Goal: Task Accomplishment & Management: Manage account settings

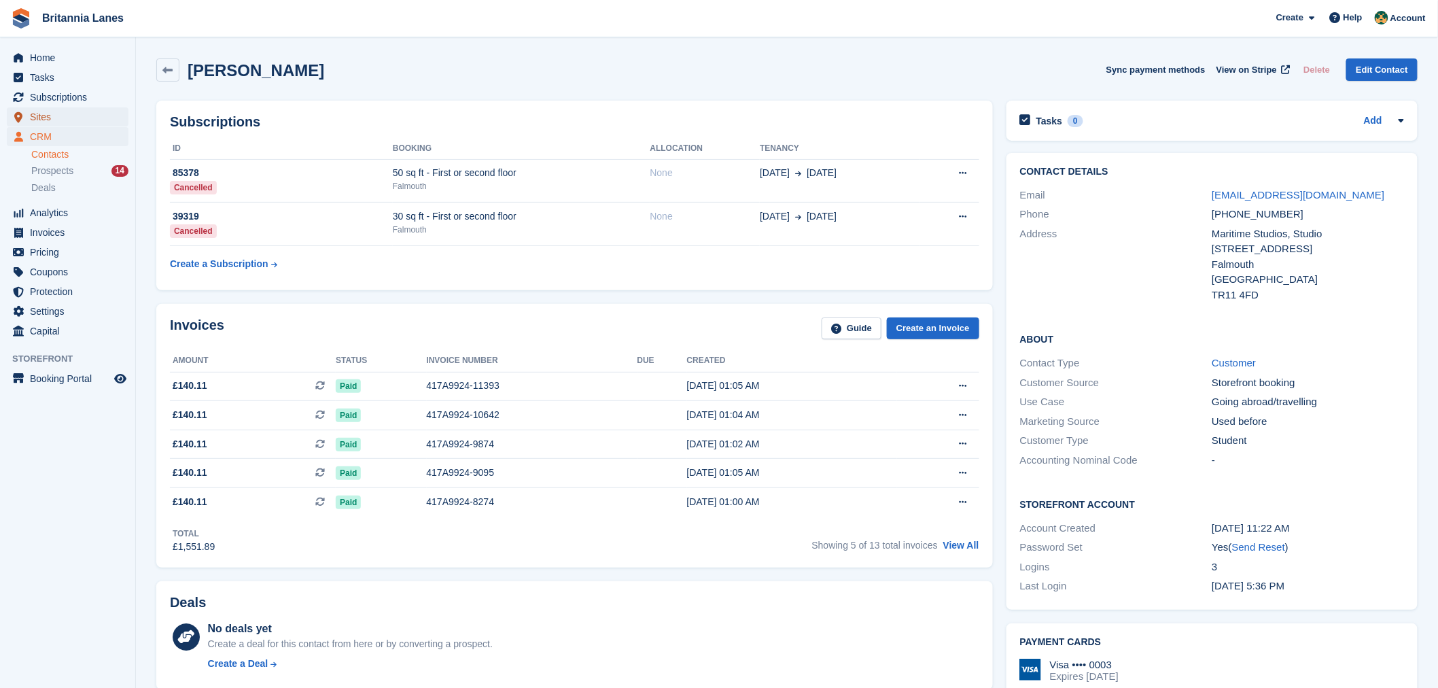
click at [46, 119] on span "Sites" at bounding box center [71, 116] width 82 height 19
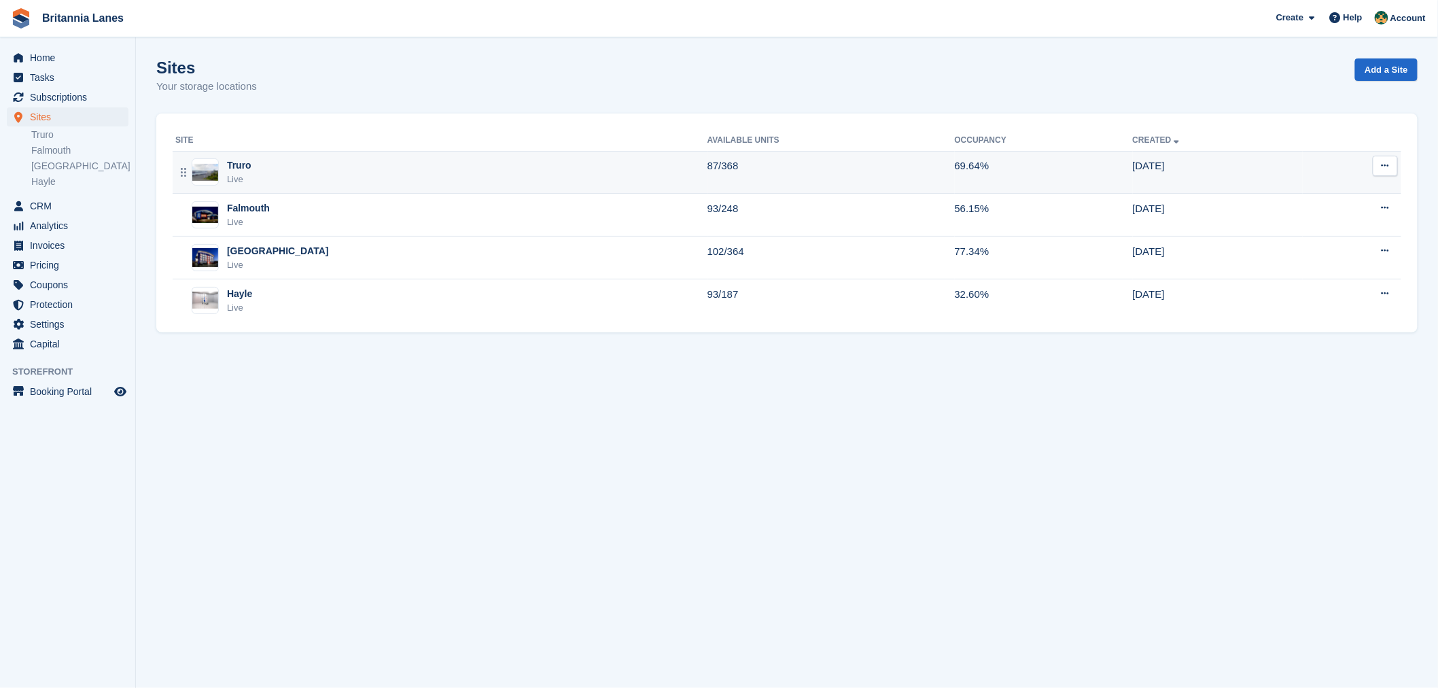
click at [268, 178] on div "Truro Live" at bounding box center [441, 172] width 532 height 28
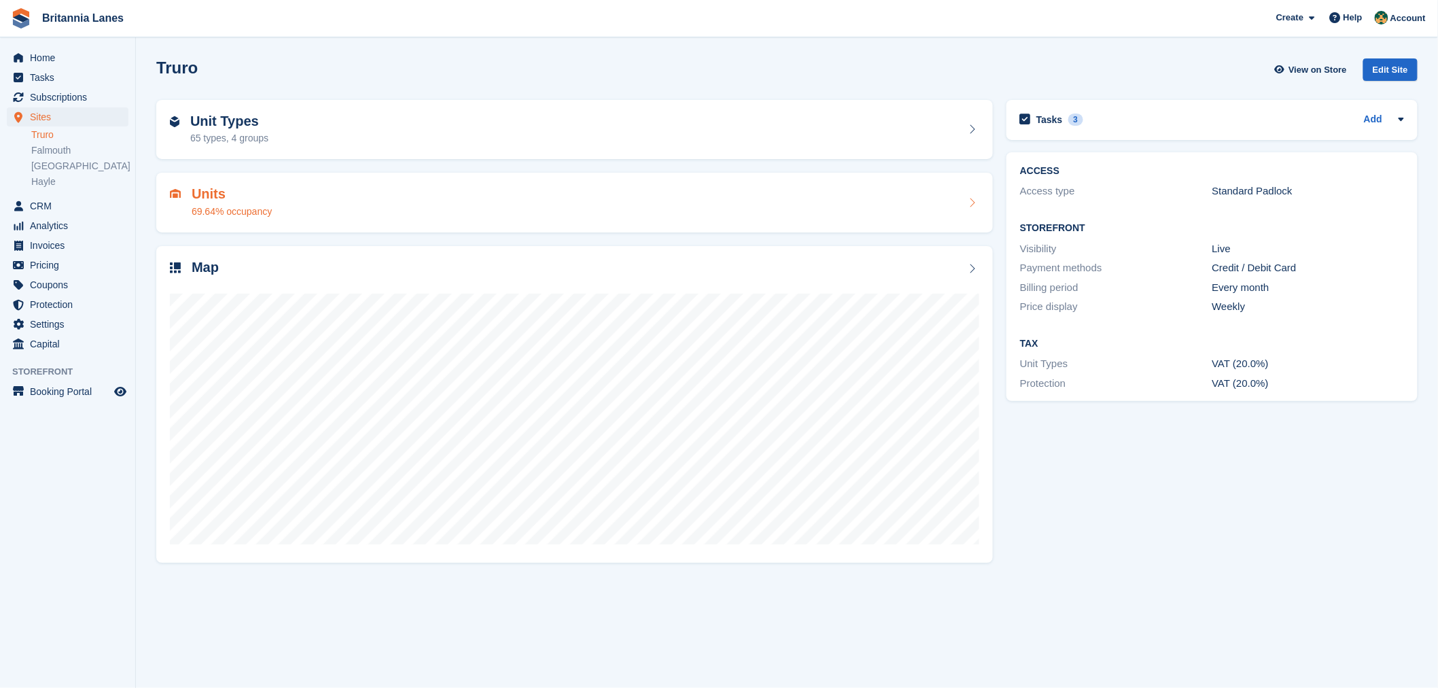
click at [257, 192] on h2 "Units" at bounding box center [232, 194] width 80 height 16
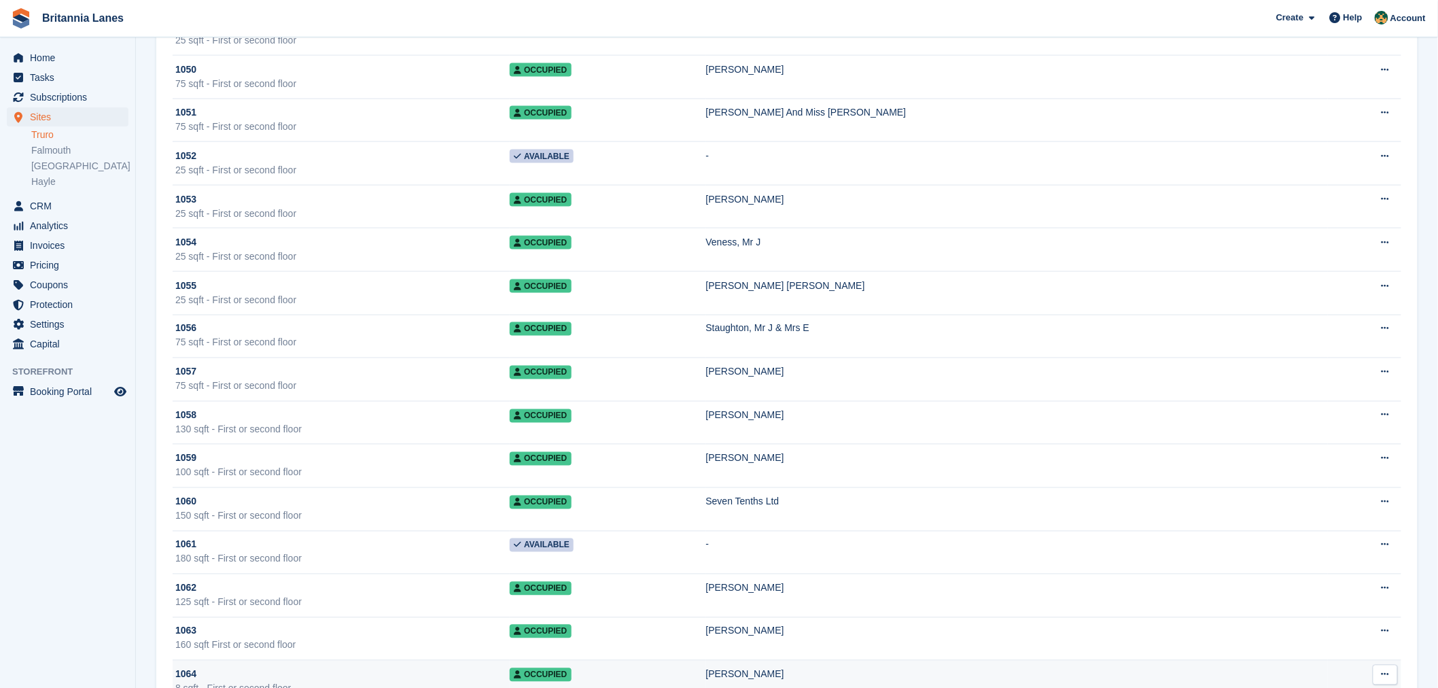
scroll to position [5241, 0]
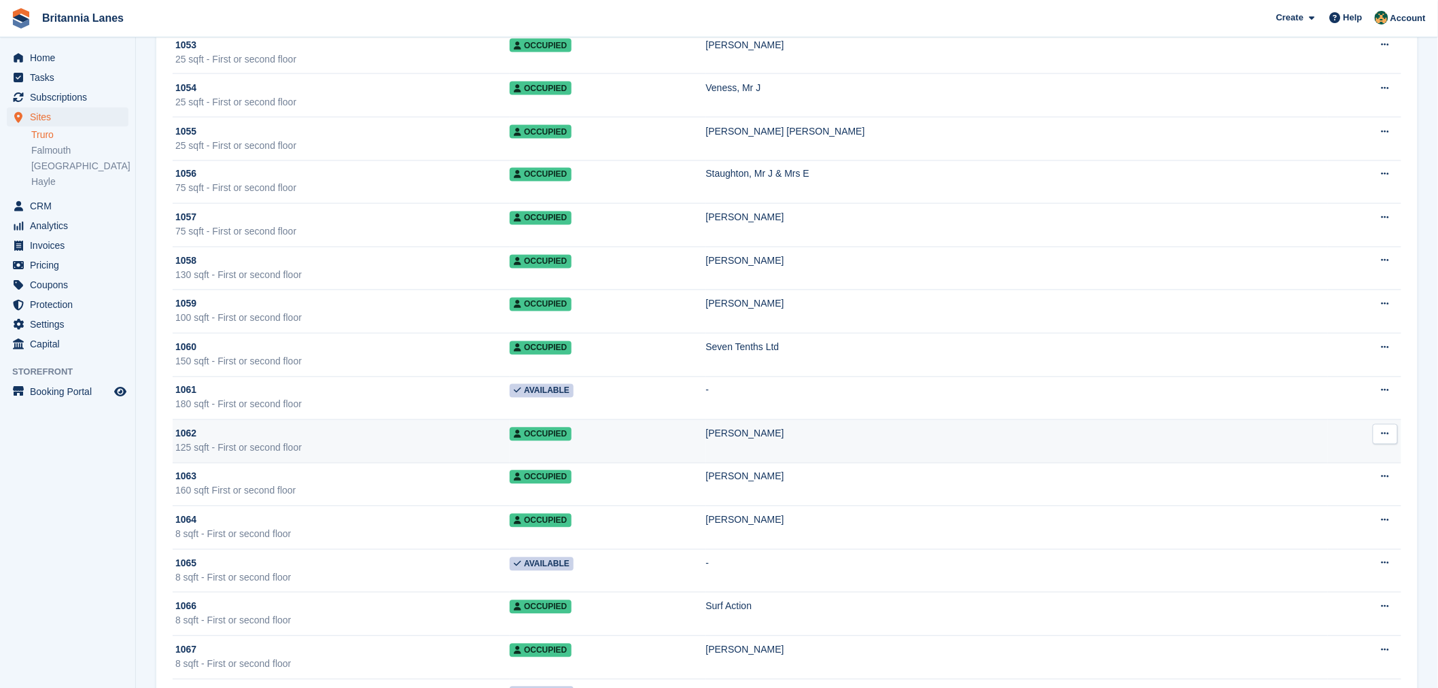
click at [307, 455] on div "125 sqft - First or second floor" at bounding box center [342, 448] width 334 height 14
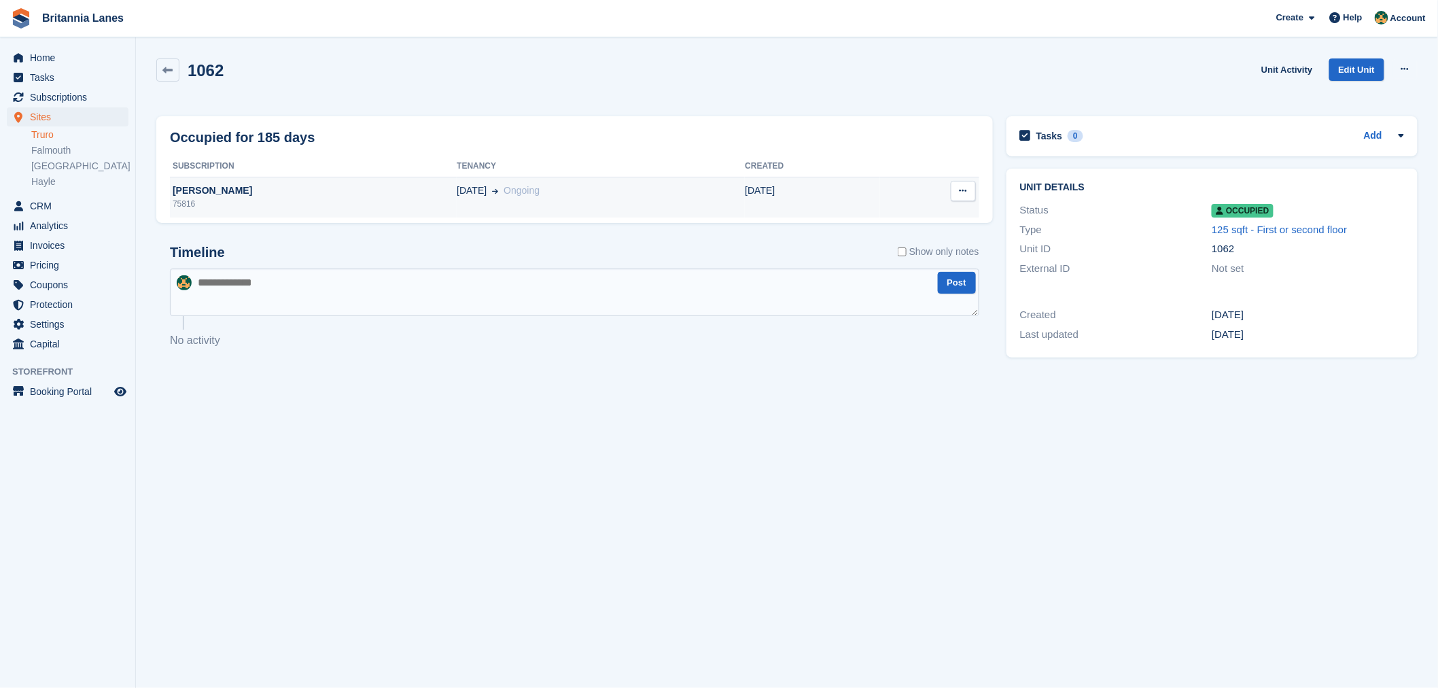
click at [379, 195] on div "Kirsten Arnold" at bounding box center [313, 191] width 287 height 14
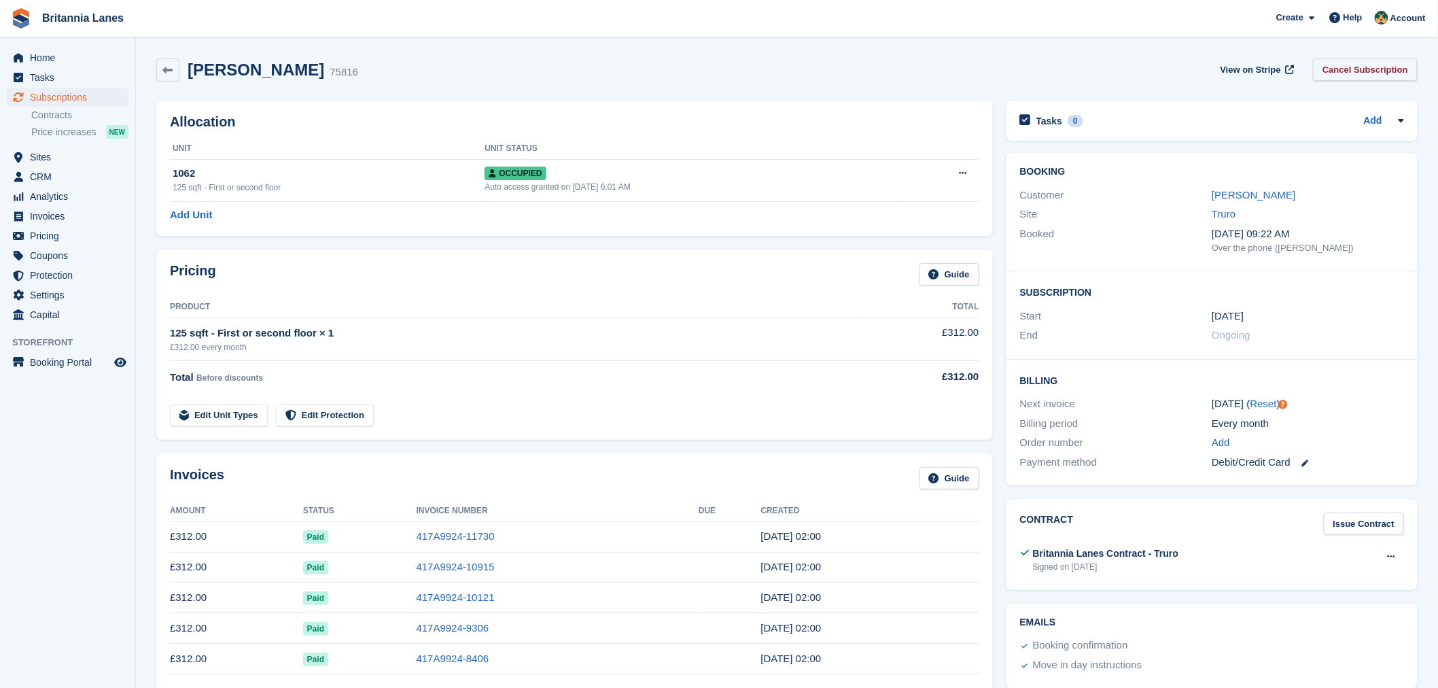
click at [1353, 75] on link "Cancel Subscription" at bounding box center [1365, 69] width 105 height 22
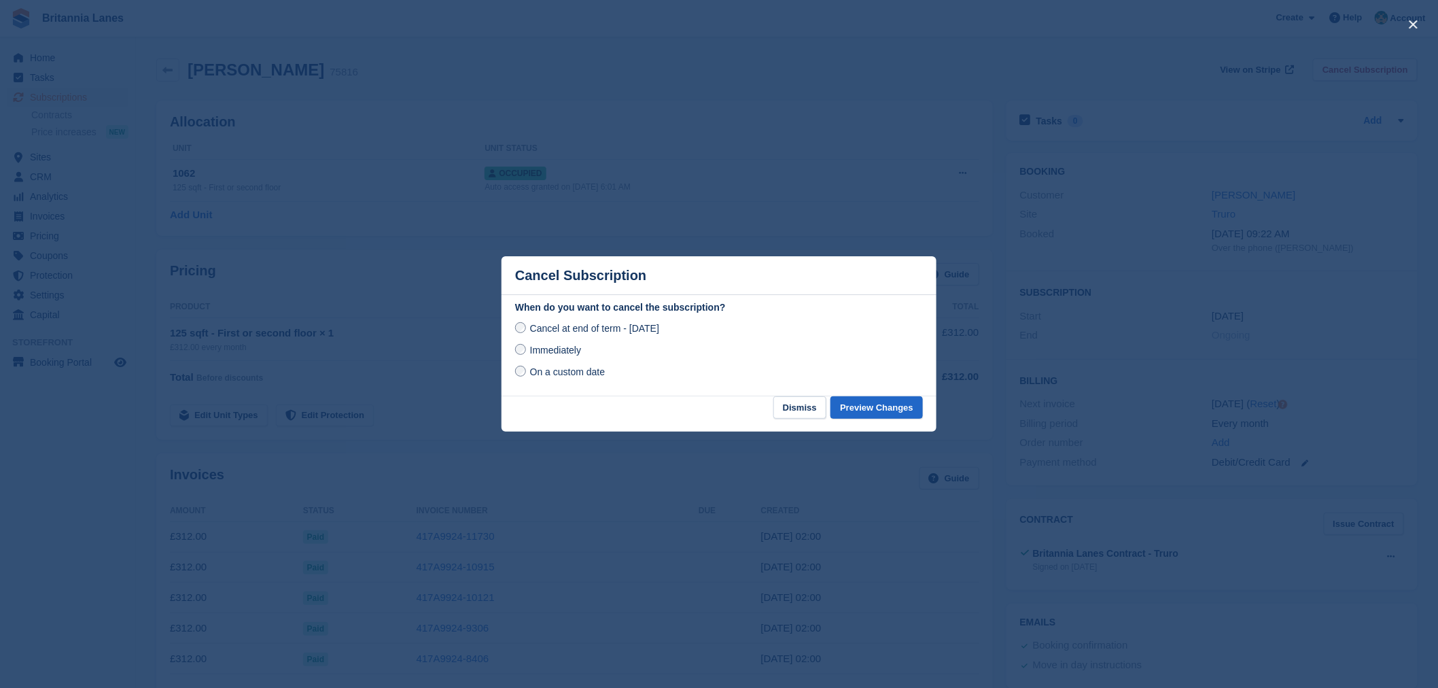
click at [559, 349] on span "Immediately" at bounding box center [555, 350] width 51 height 11
click at [912, 413] on button "Preview Changes" at bounding box center [877, 407] width 92 height 22
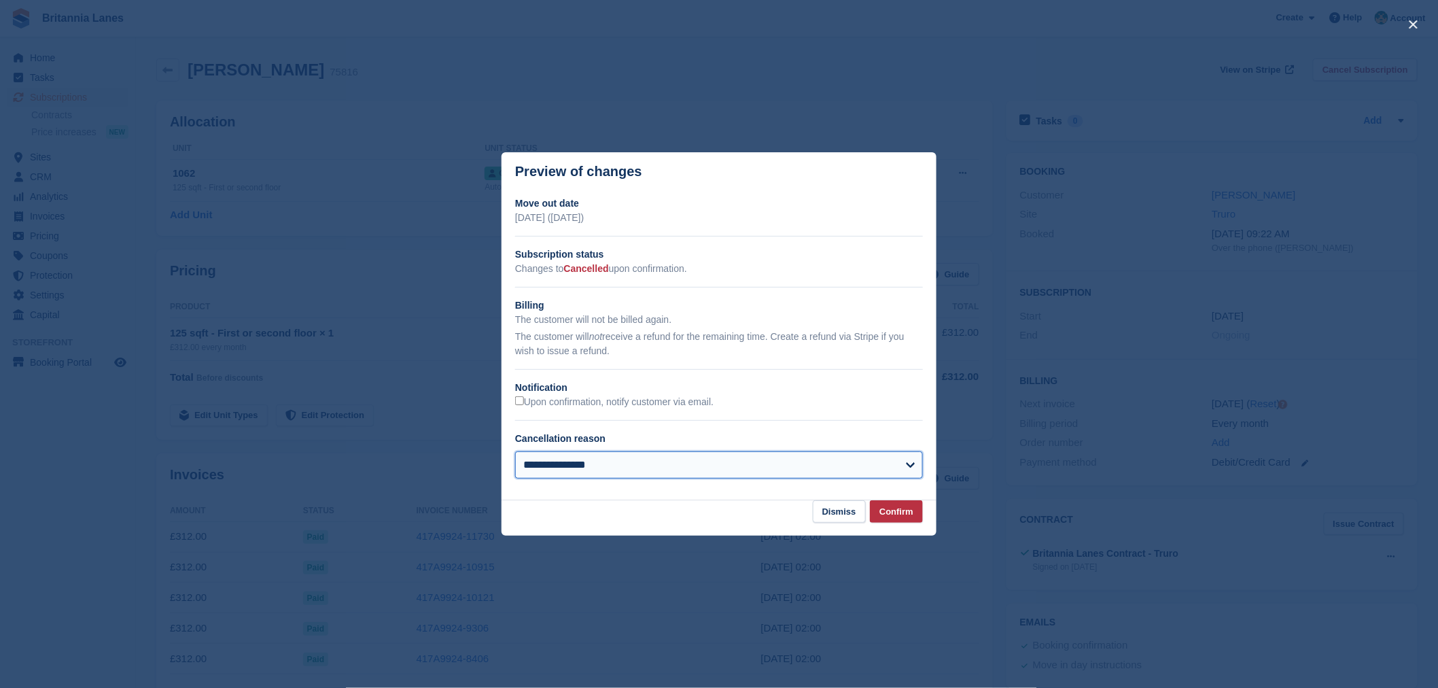
click at [589, 465] on select "**********" at bounding box center [719, 464] width 408 height 27
select select "**********"
click at [515, 453] on select "**********" at bounding box center [719, 464] width 408 height 27
click at [912, 511] on button "Confirm" at bounding box center [896, 511] width 53 height 22
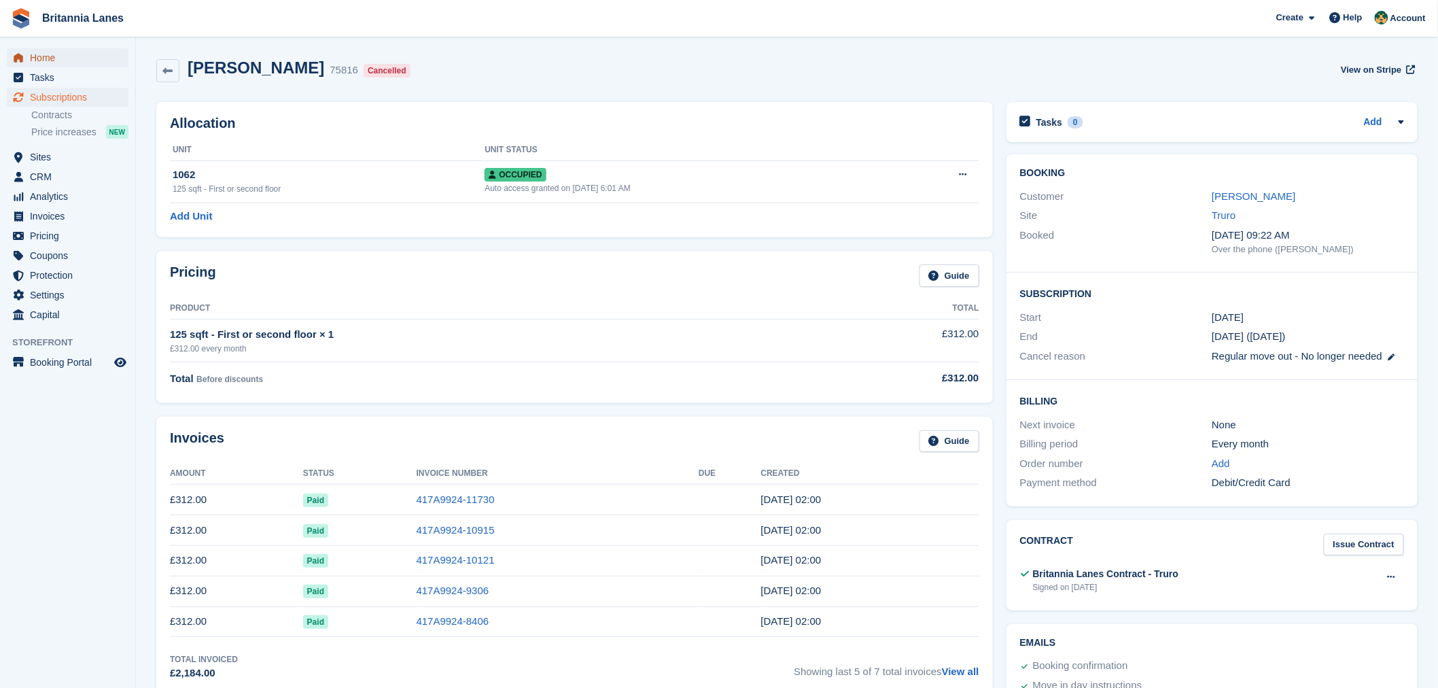
click at [56, 52] on span "Home" at bounding box center [71, 57] width 82 height 19
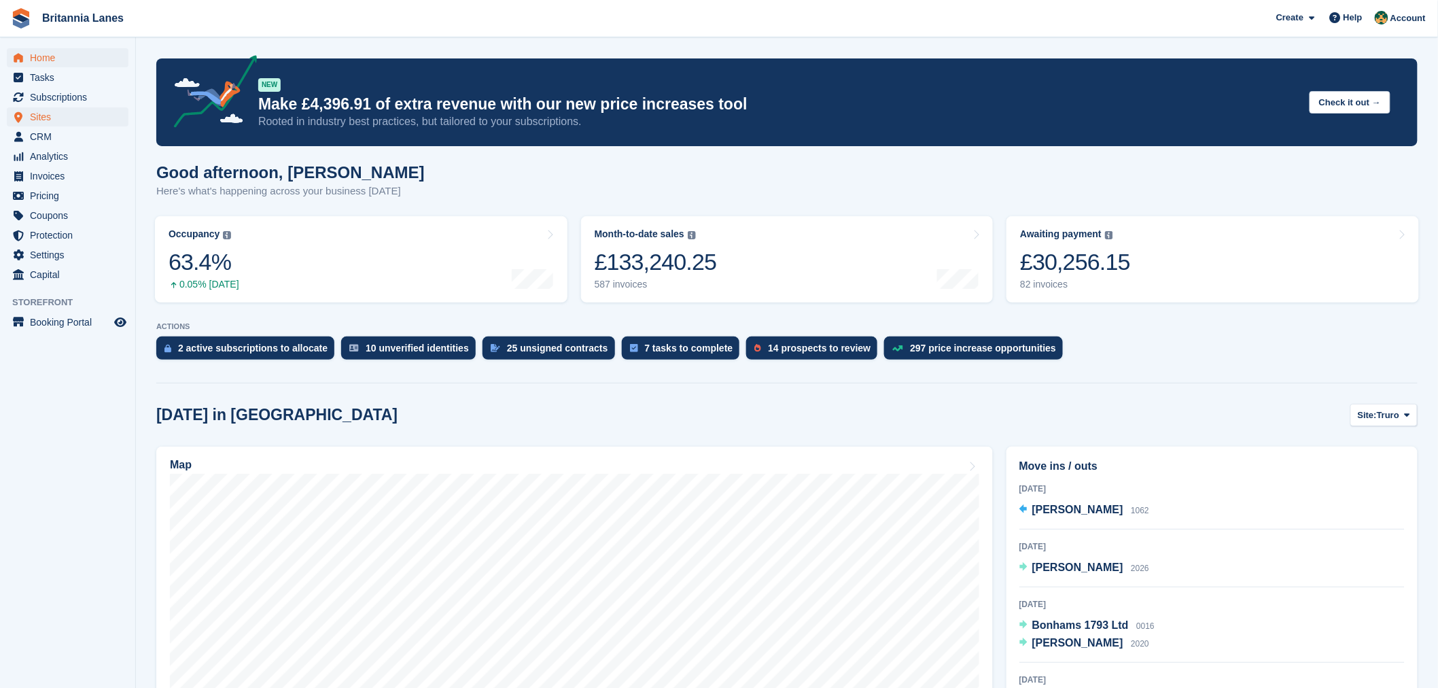
click at [39, 118] on span "Sites" at bounding box center [71, 116] width 82 height 19
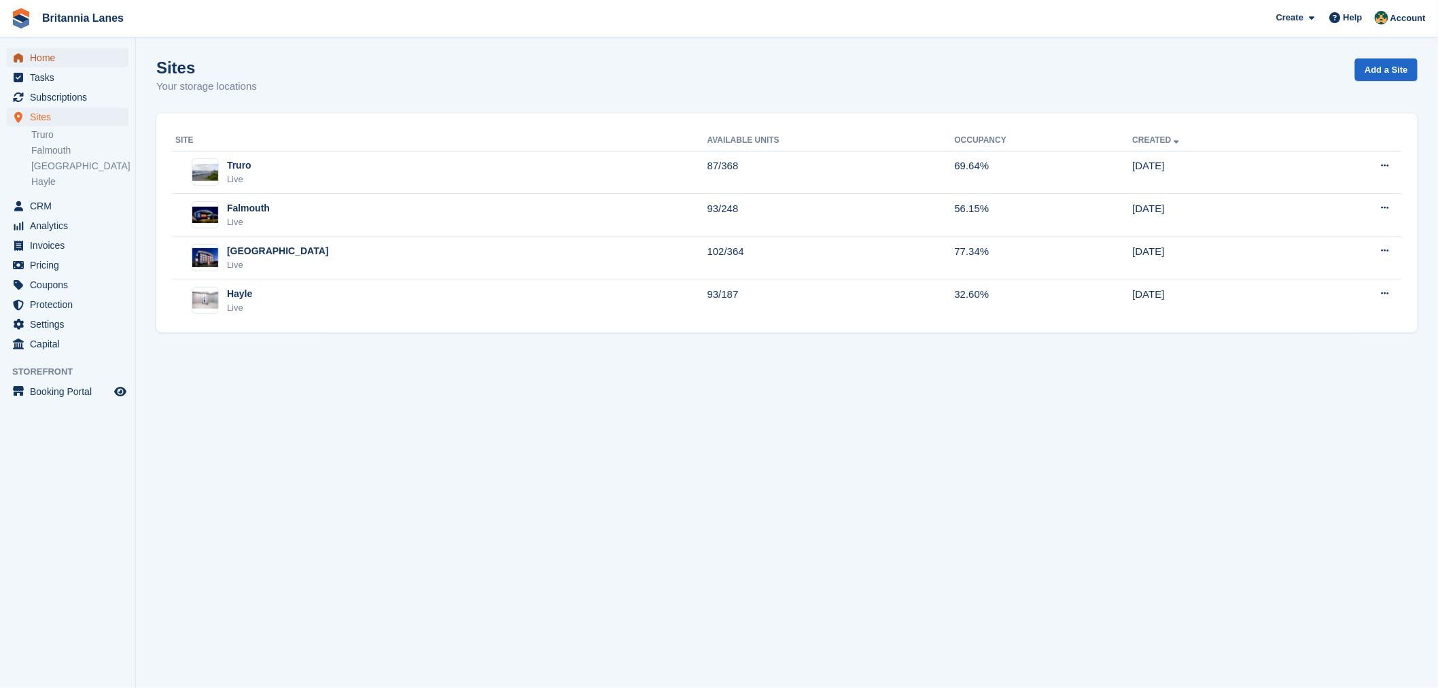
click at [54, 64] on span "Home" at bounding box center [71, 57] width 82 height 19
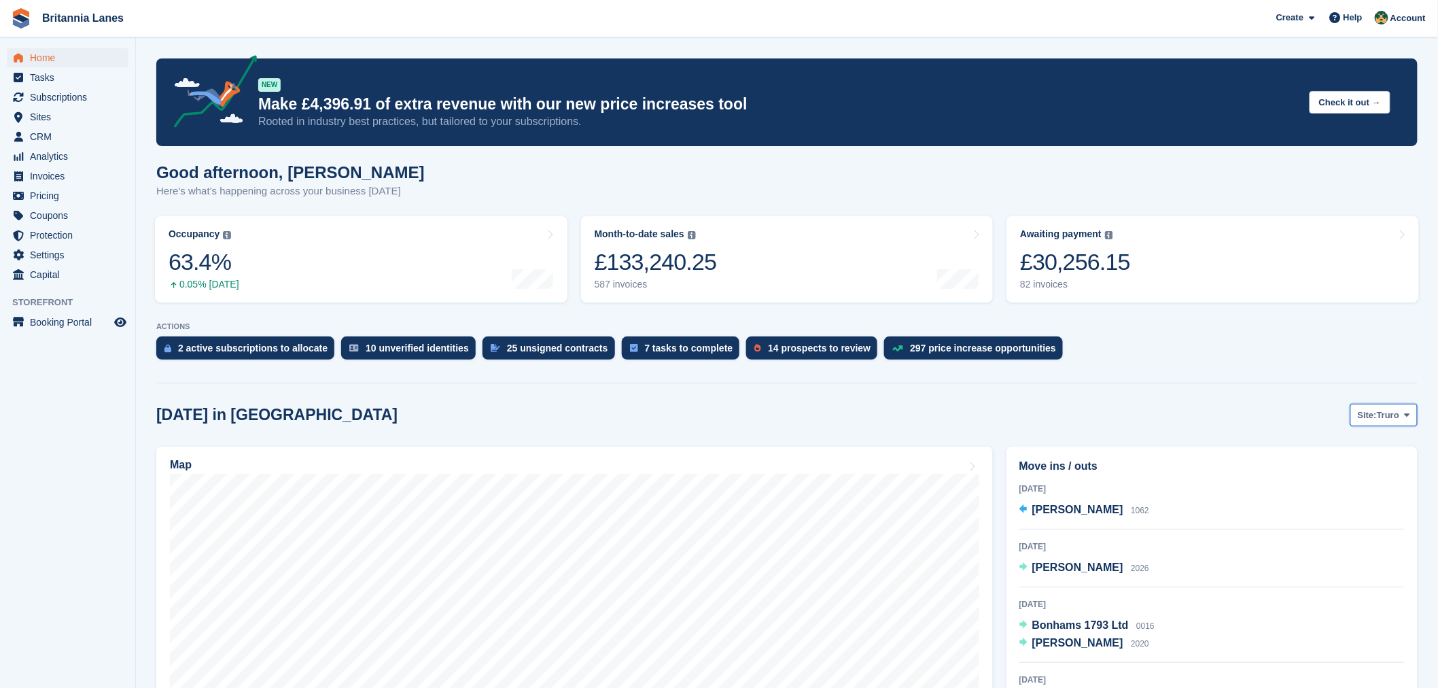
click at [1396, 411] on span "Truro" at bounding box center [1388, 416] width 22 height 14
click at [1362, 481] on link "Falmouth" at bounding box center [1350, 472] width 122 height 24
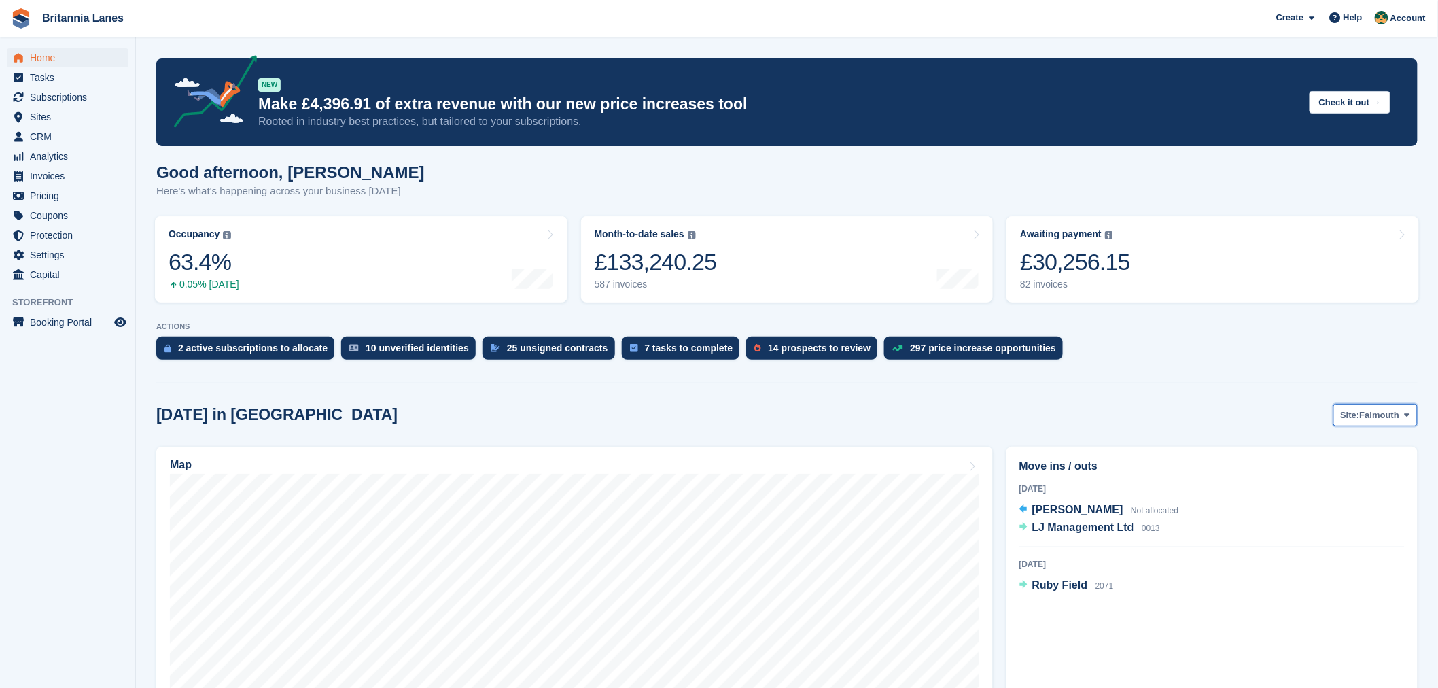
click at [1381, 416] on span "Falmouth" at bounding box center [1380, 416] width 40 height 14
click at [1358, 517] on link "Hayle" at bounding box center [1350, 520] width 122 height 24
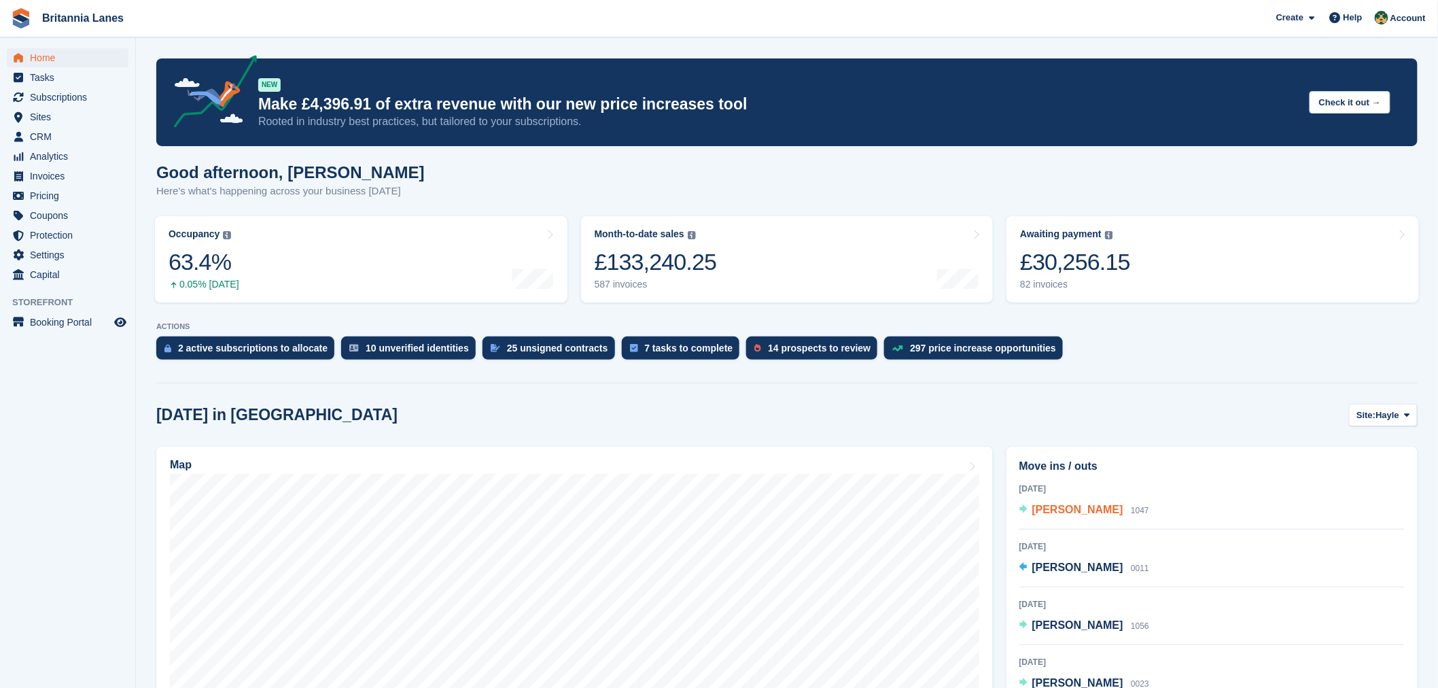
click at [1072, 508] on span "Matt Rounce" at bounding box center [1078, 510] width 91 height 12
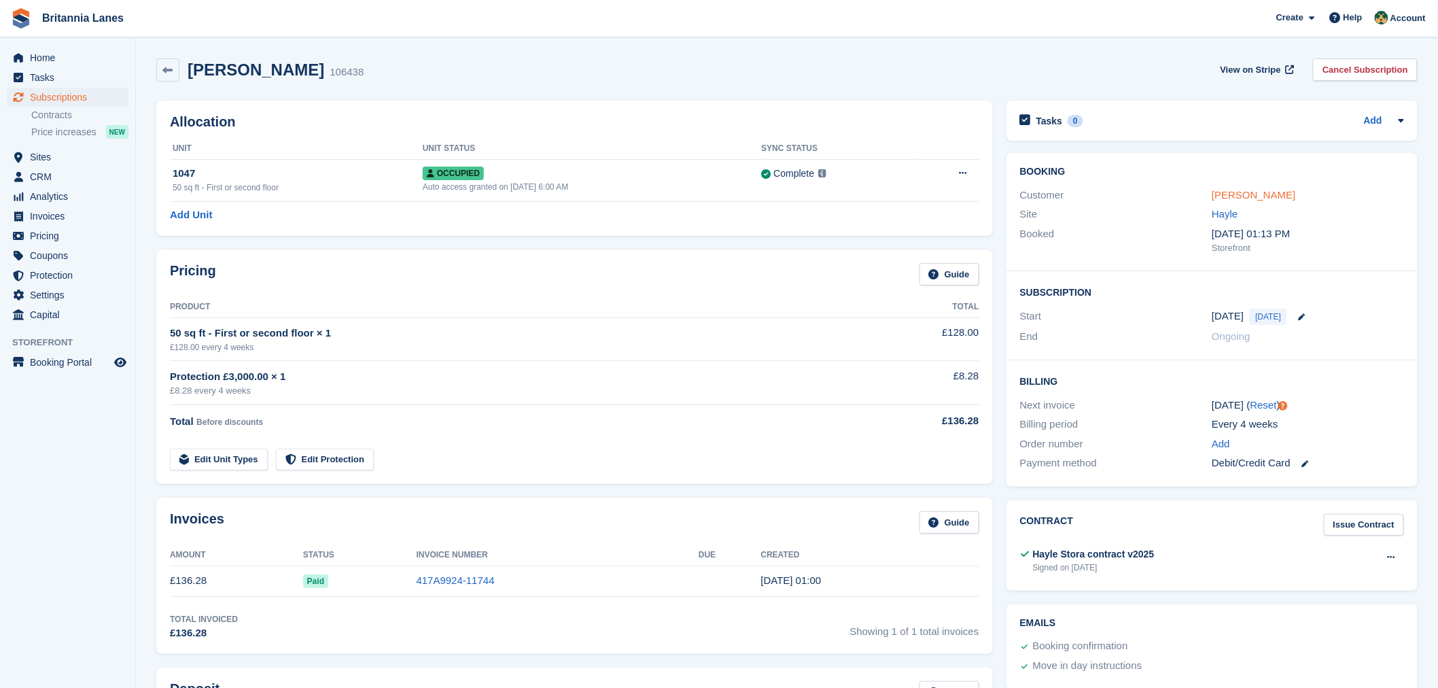
click at [1226, 201] on link "Matt Rounce" at bounding box center [1254, 195] width 84 height 12
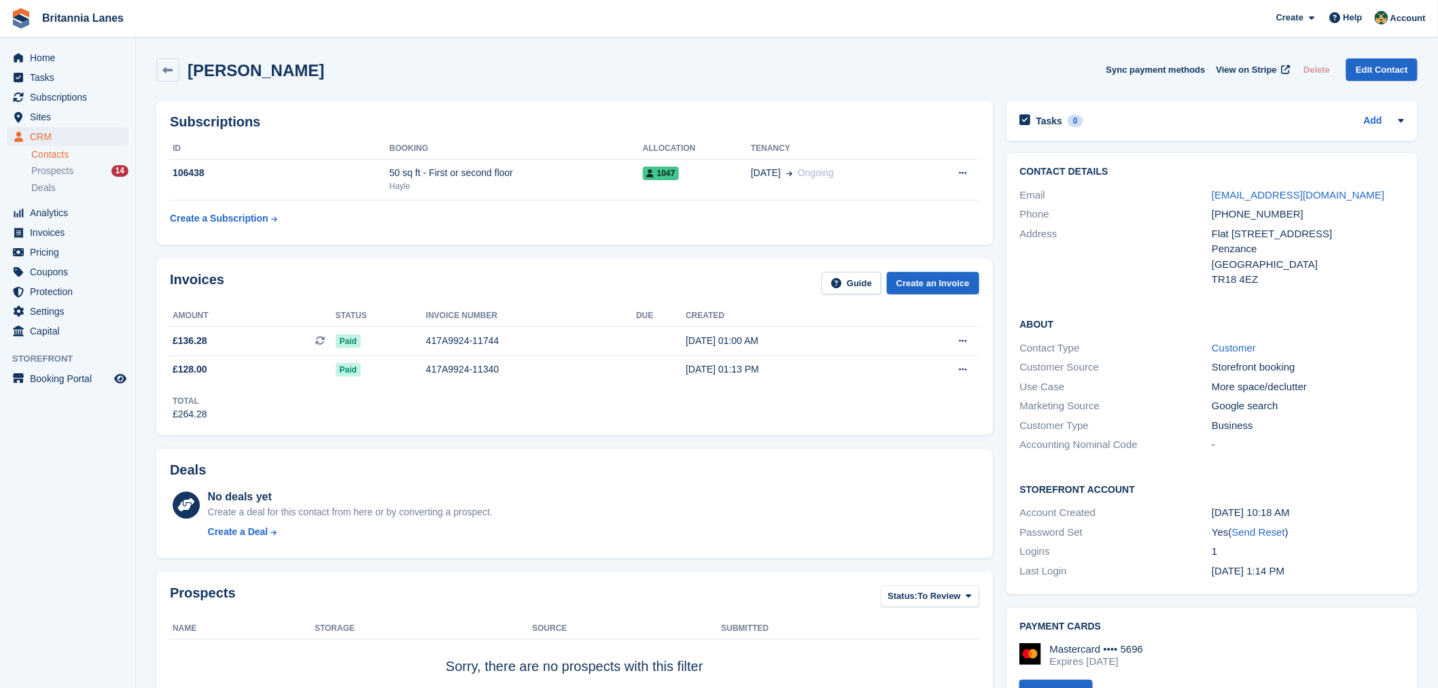
click at [36, 157] on link "Contacts" at bounding box center [79, 154] width 97 height 13
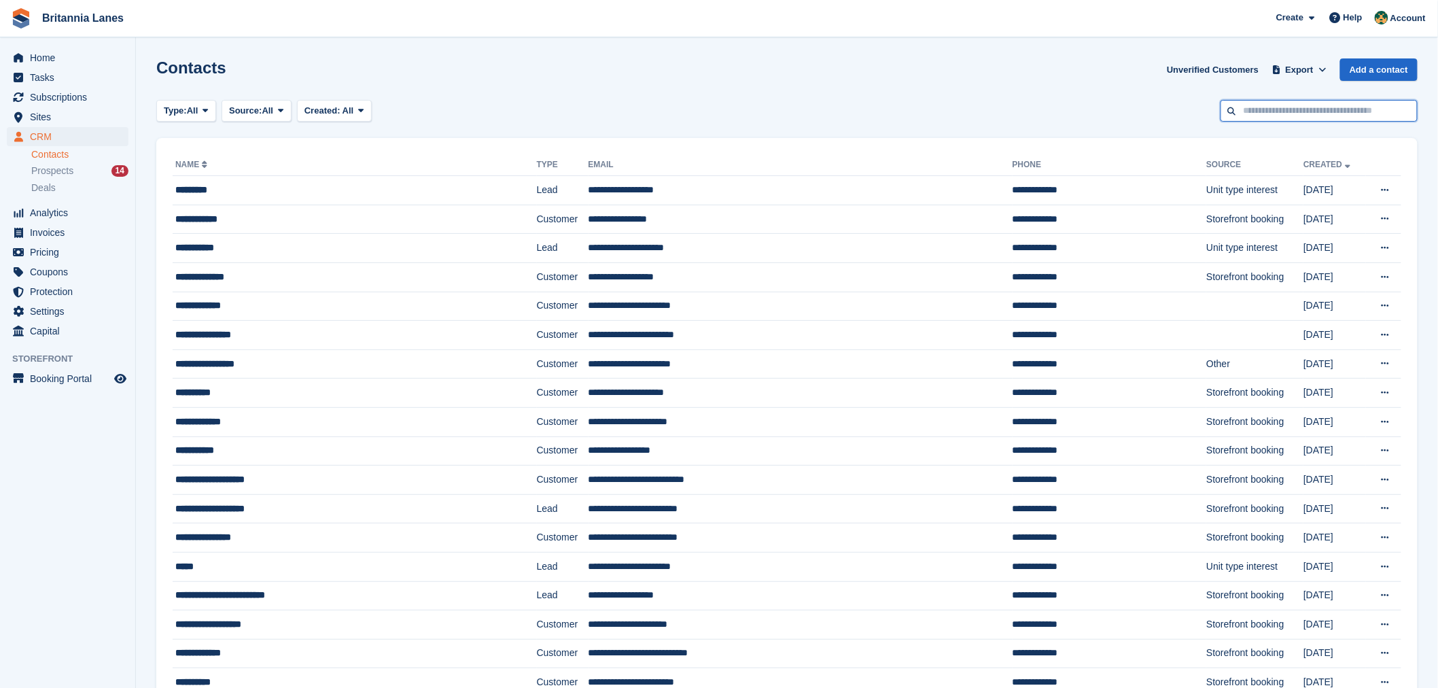
click at [1317, 118] on input "text" at bounding box center [1319, 111] width 197 height 22
type input "********"
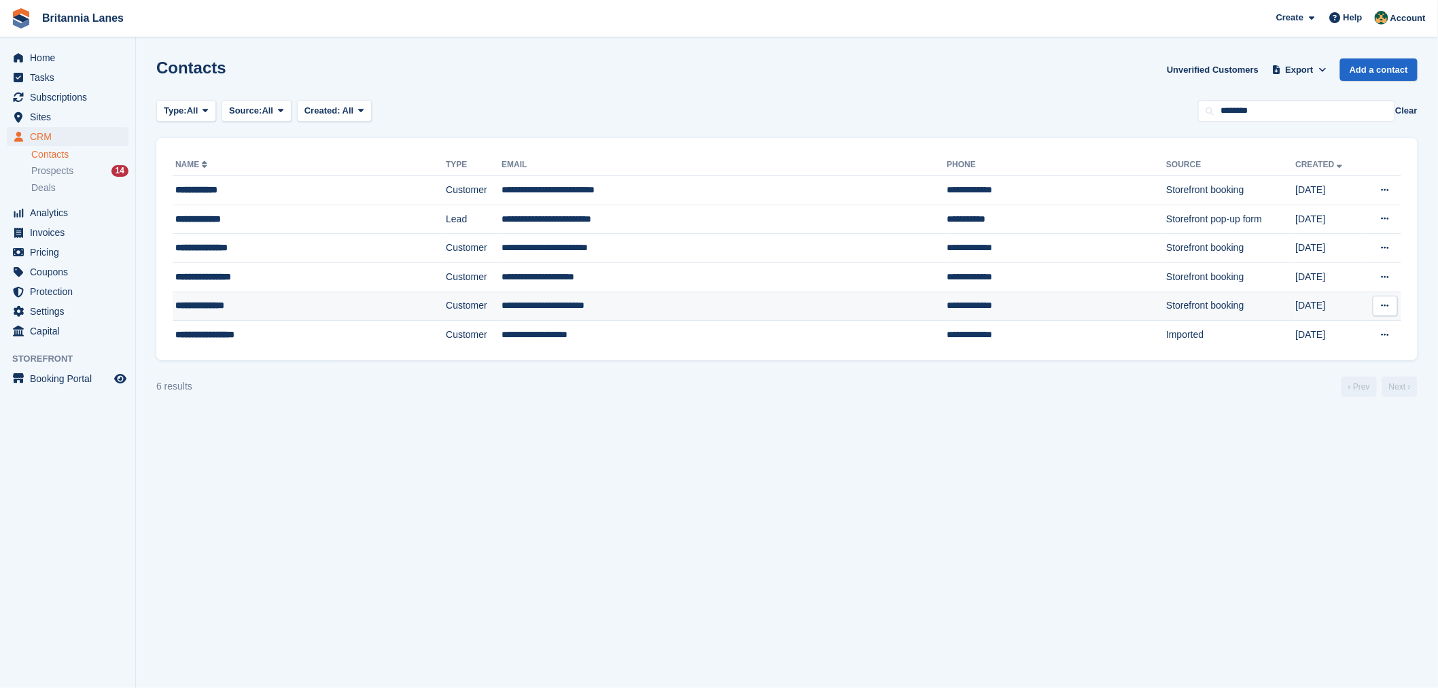
click at [777, 302] on td "**********" at bounding box center [724, 306] width 445 height 29
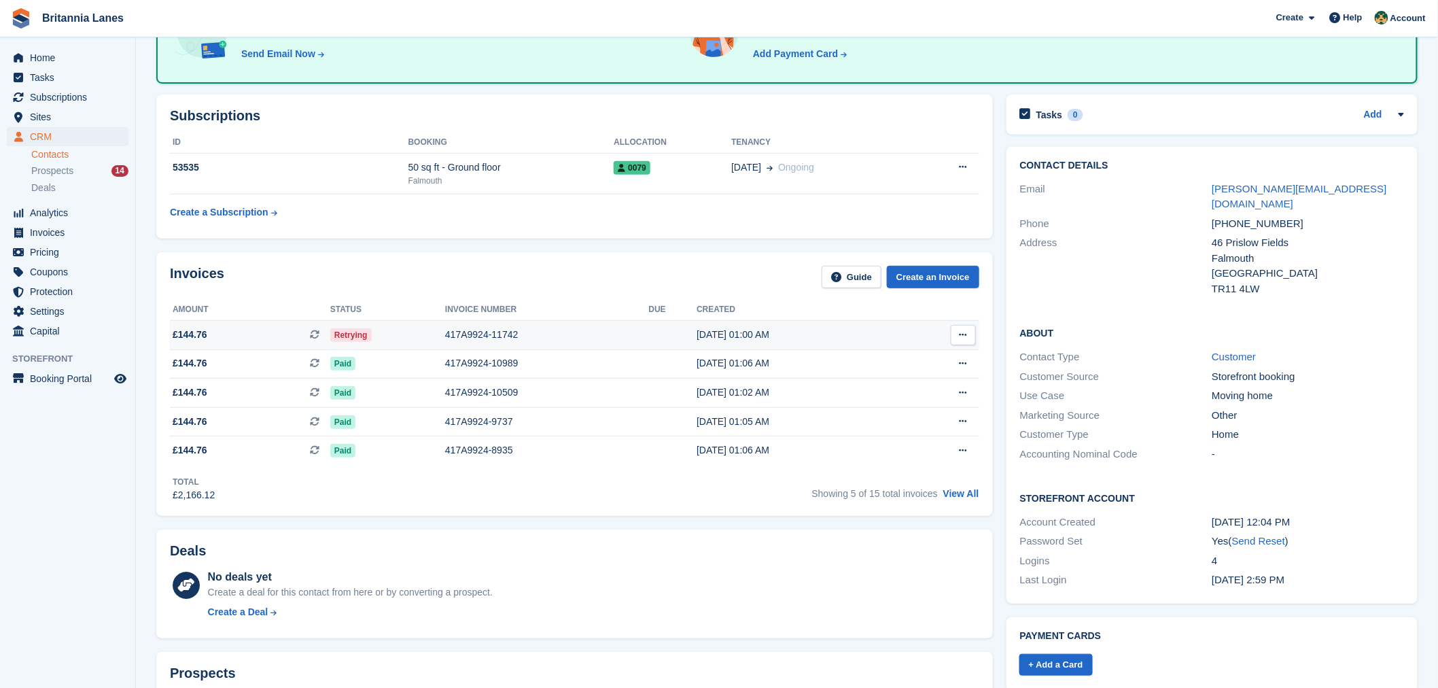
scroll to position [141, 0]
click at [467, 334] on div "417A9924-11742" at bounding box center [547, 333] width 204 height 14
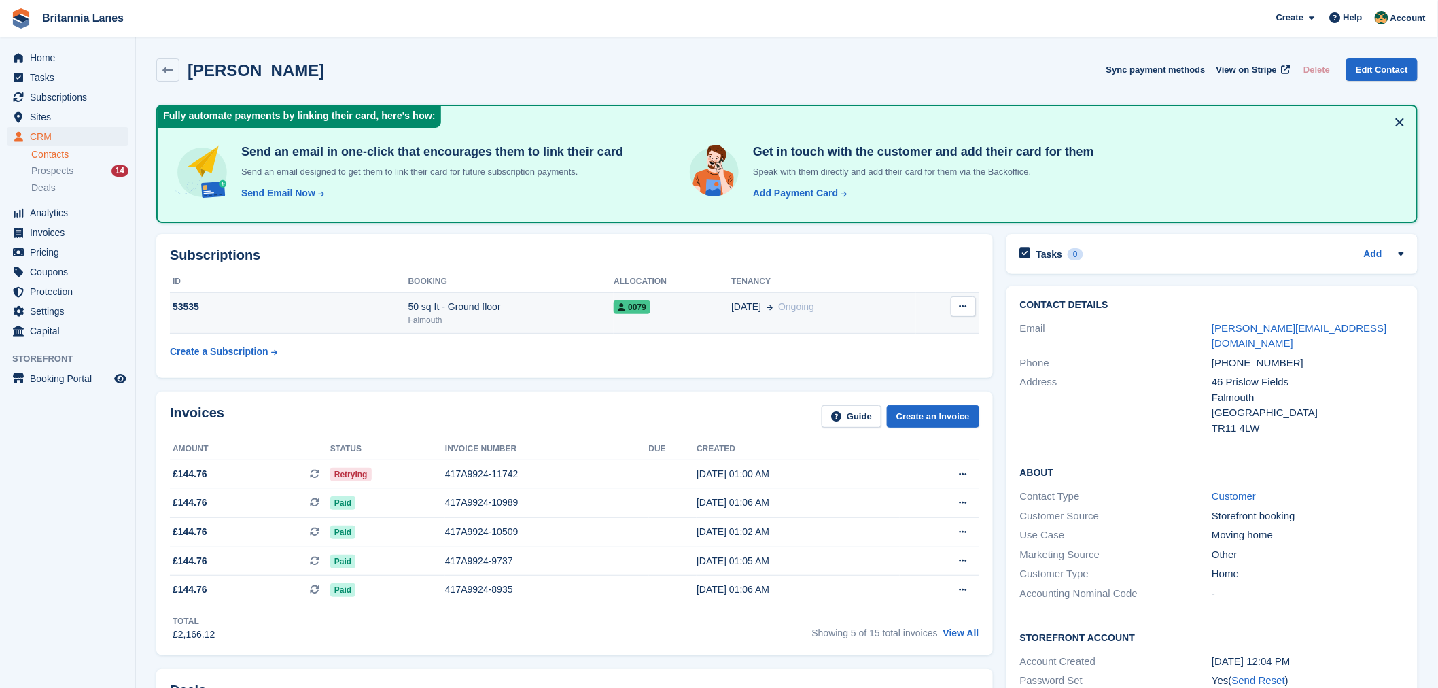
click at [359, 316] on td "53535" at bounding box center [289, 312] width 239 height 41
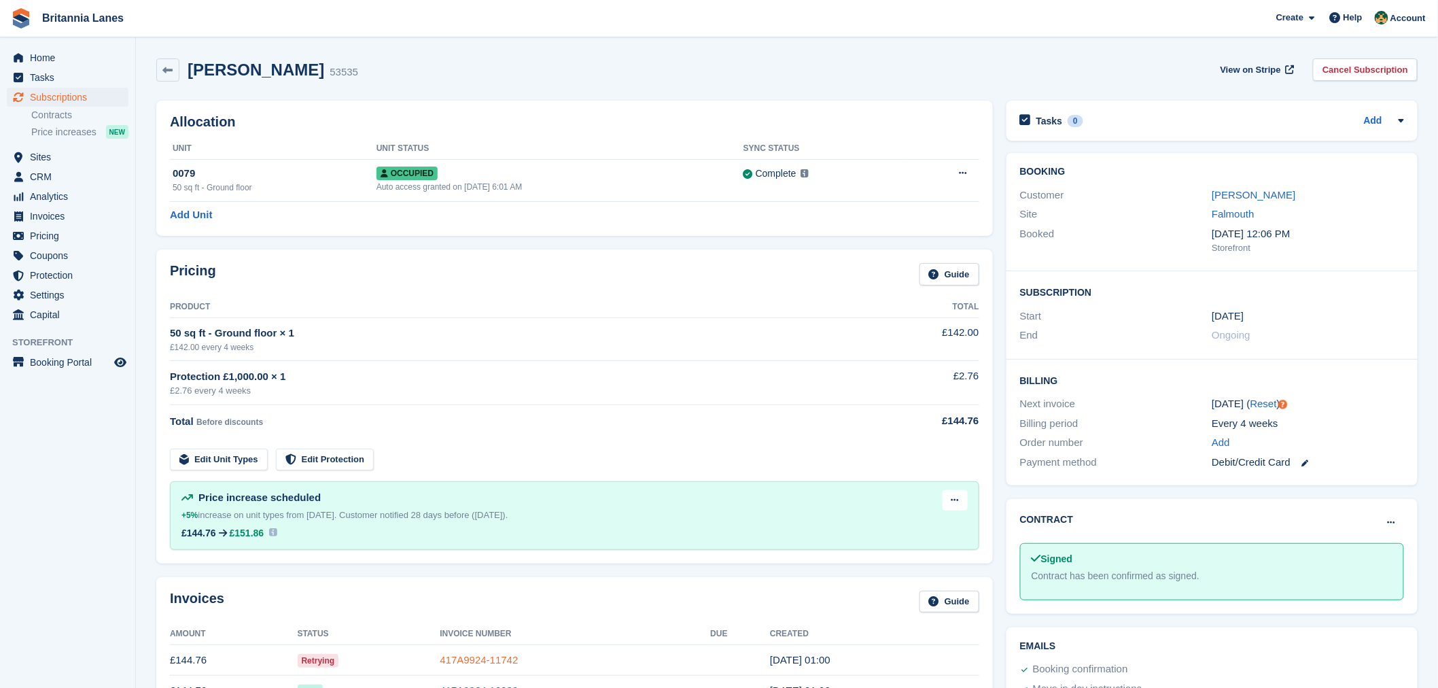
click at [485, 663] on link "417A9924-11742" at bounding box center [479, 660] width 78 height 12
click at [1238, 198] on link "[PERSON_NAME]" at bounding box center [1254, 195] width 84 height 12
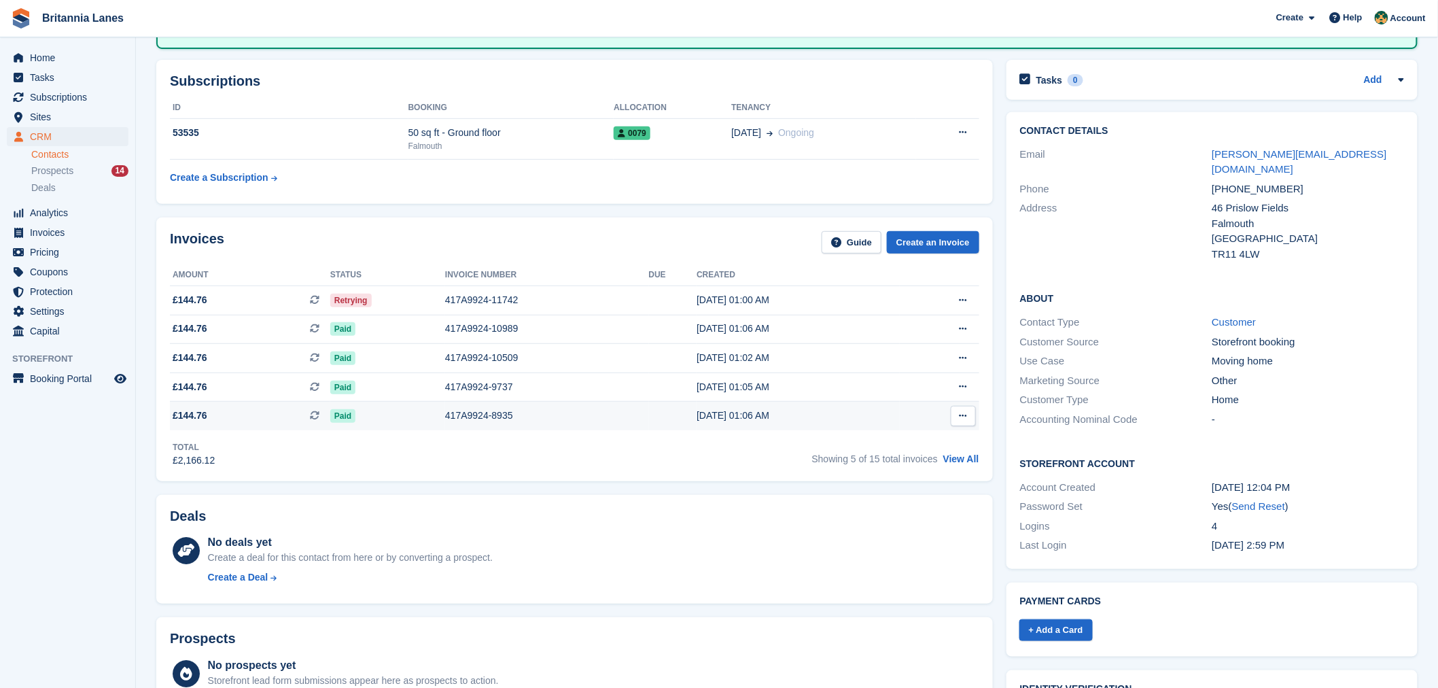
scroll to position [175, 0]
click at [1059, 618] on link "+ Add a Card" at bounding box center [1056, 629] width 73 height 22
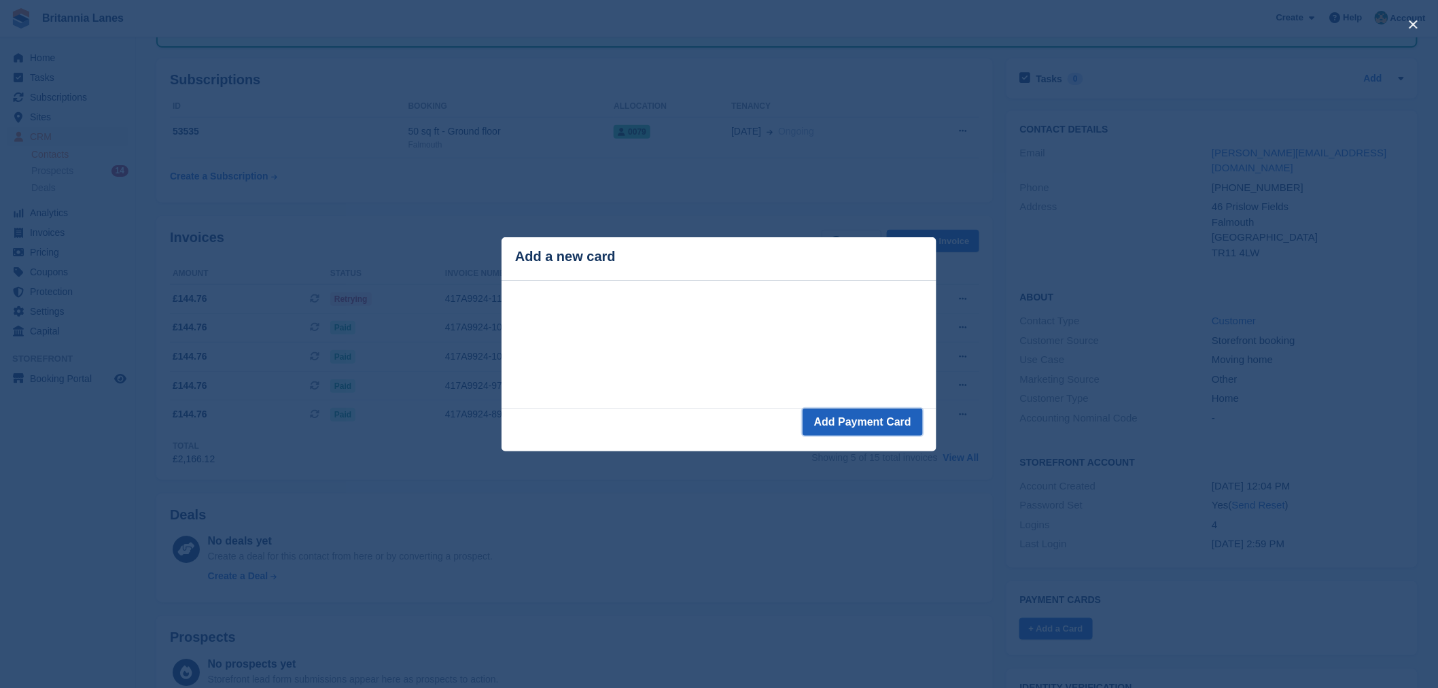
click at [872, 422] on button "Add Payment Card" at bounding box center [863, 422] width 120 height 27
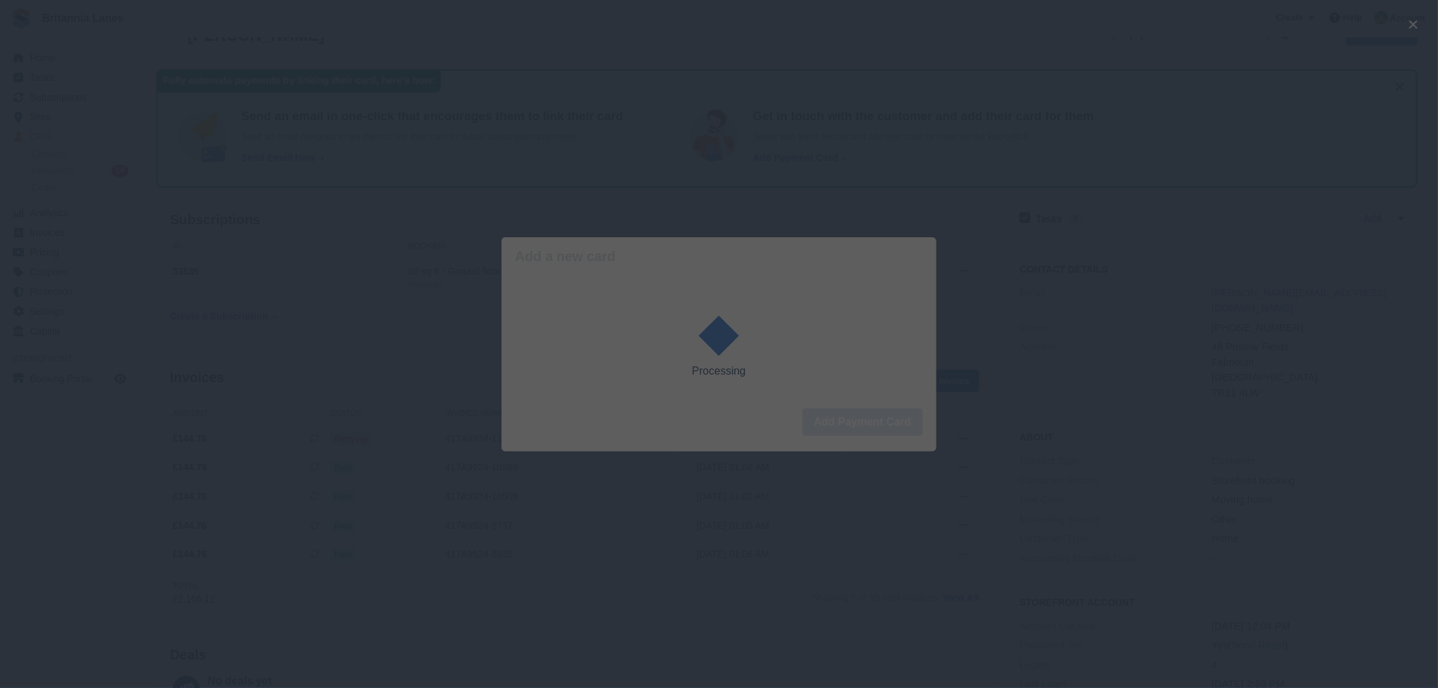
scroll to position [0, 0]
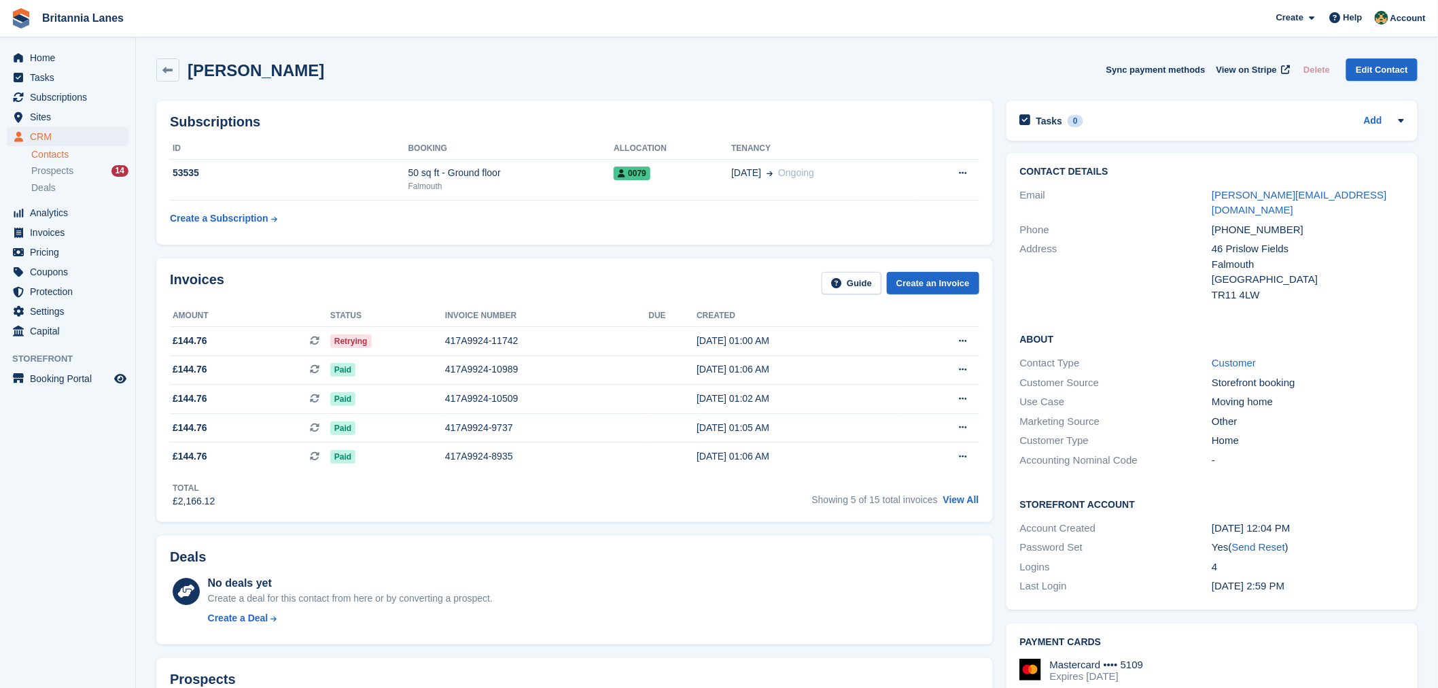
click at [453, 156] on th "Booking" at bounding box center [512, 149] width 206 height 22
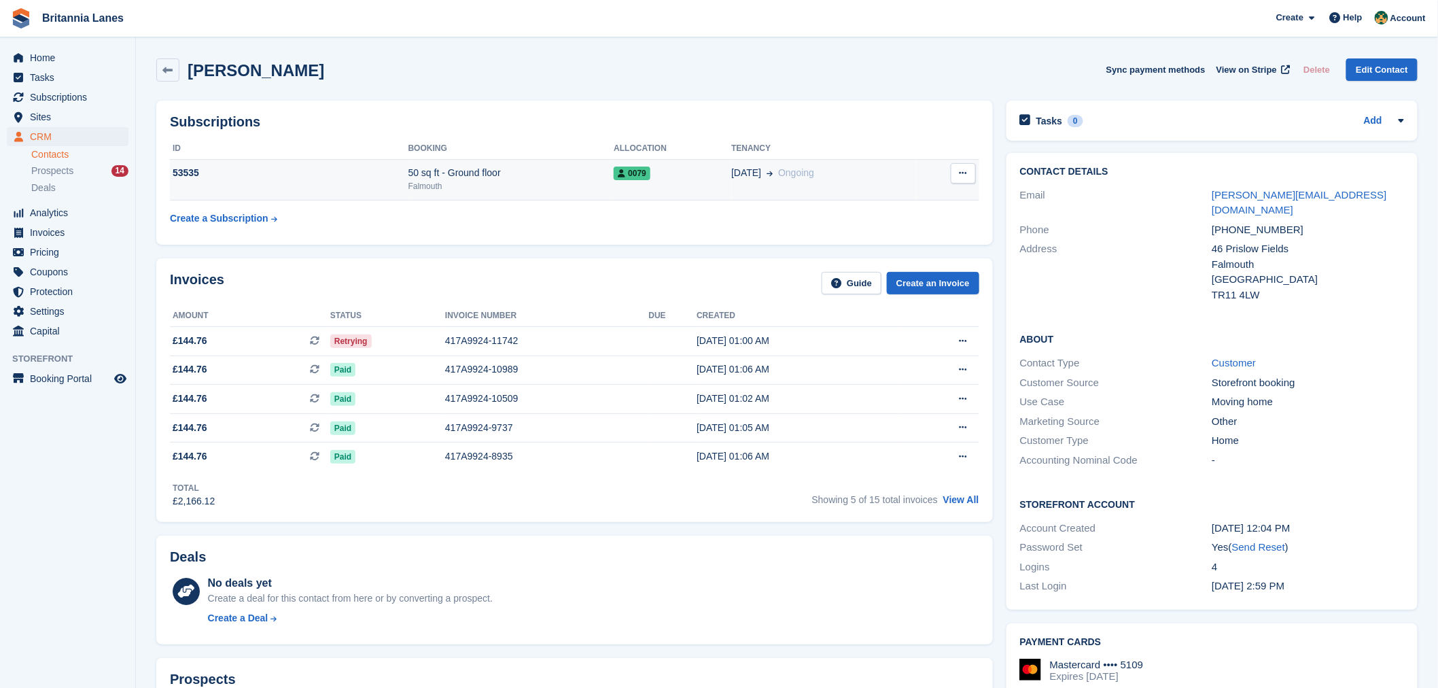
click at [468, 187] on div "Falmouth" at bounding box center [512, 186] width 206 height 12
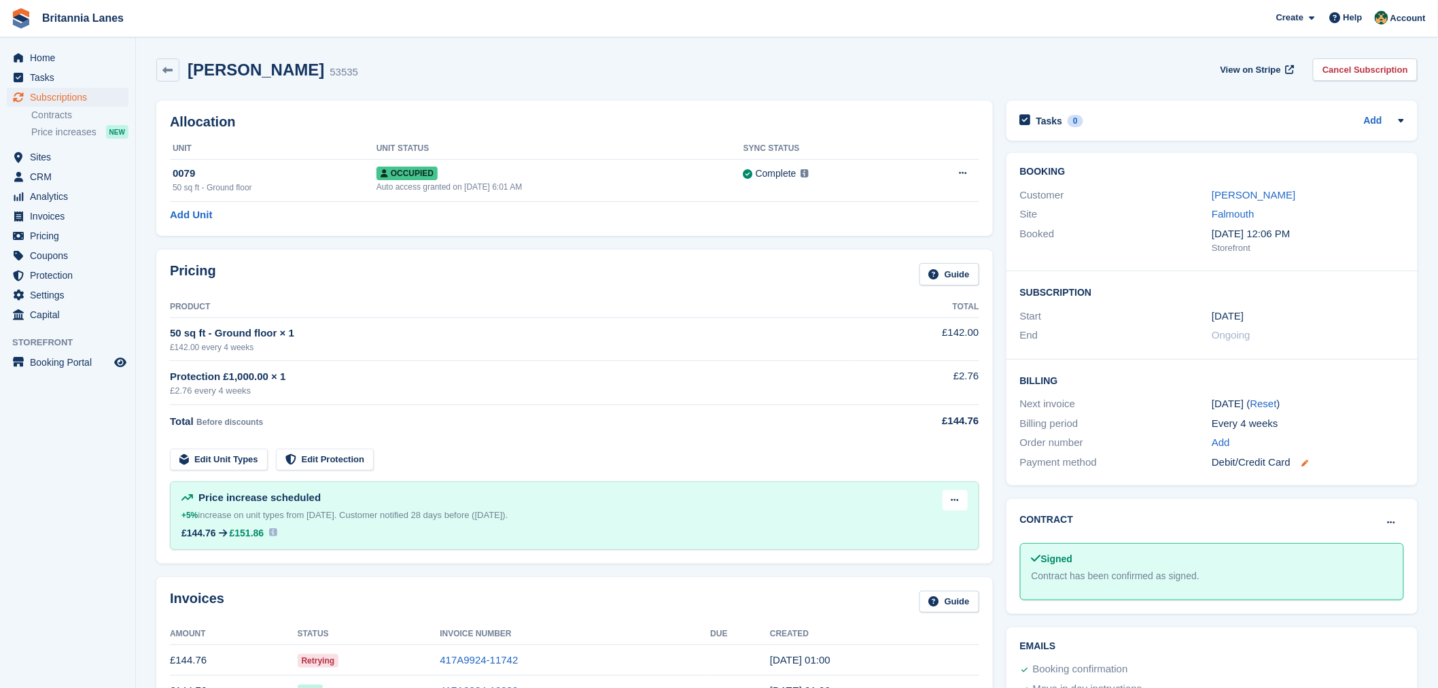
click at [1302, 463] on icon at bounding box center [1305, 463] width 7 height 7
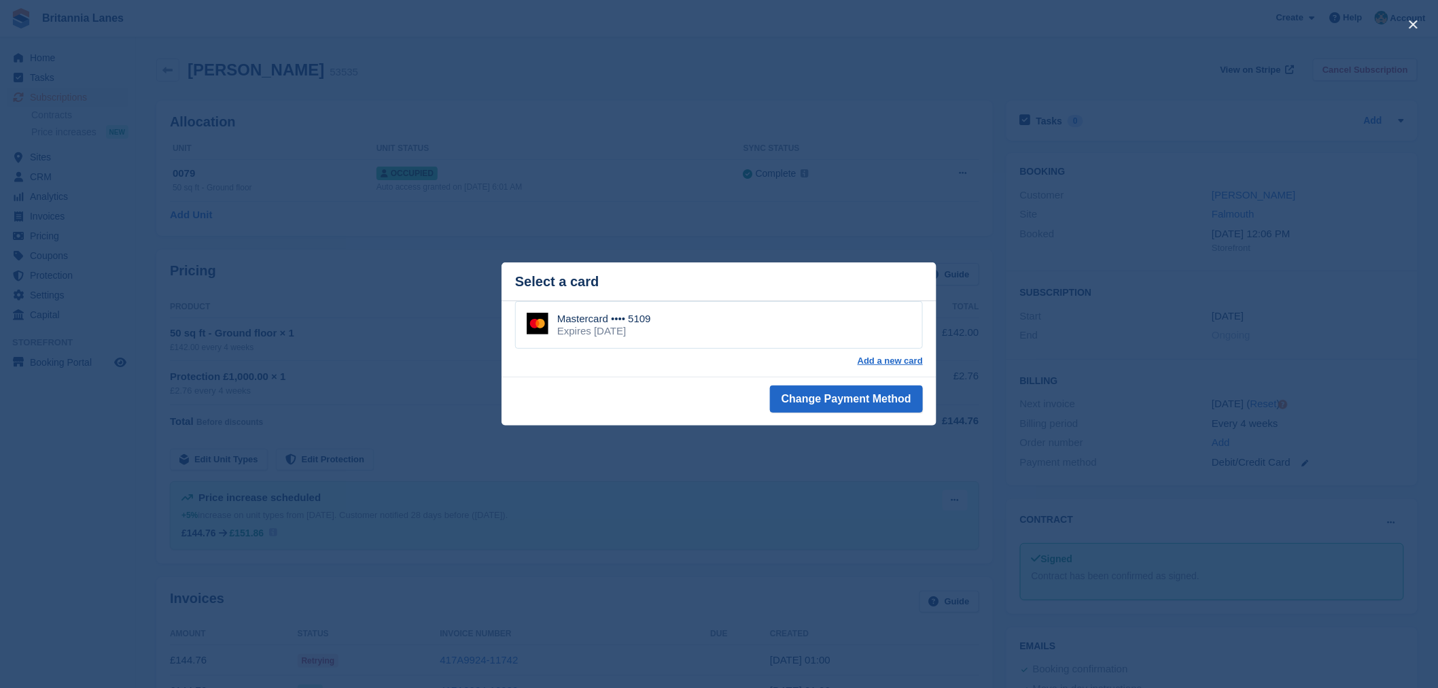
click at [650, 324] on div "Mastercard •••• 5109" at bounding box center [604, 319] width 94 height 12
click at [838, 402] on button "Change Payment Method" at bounding box center [846, 399] width 153 height 27
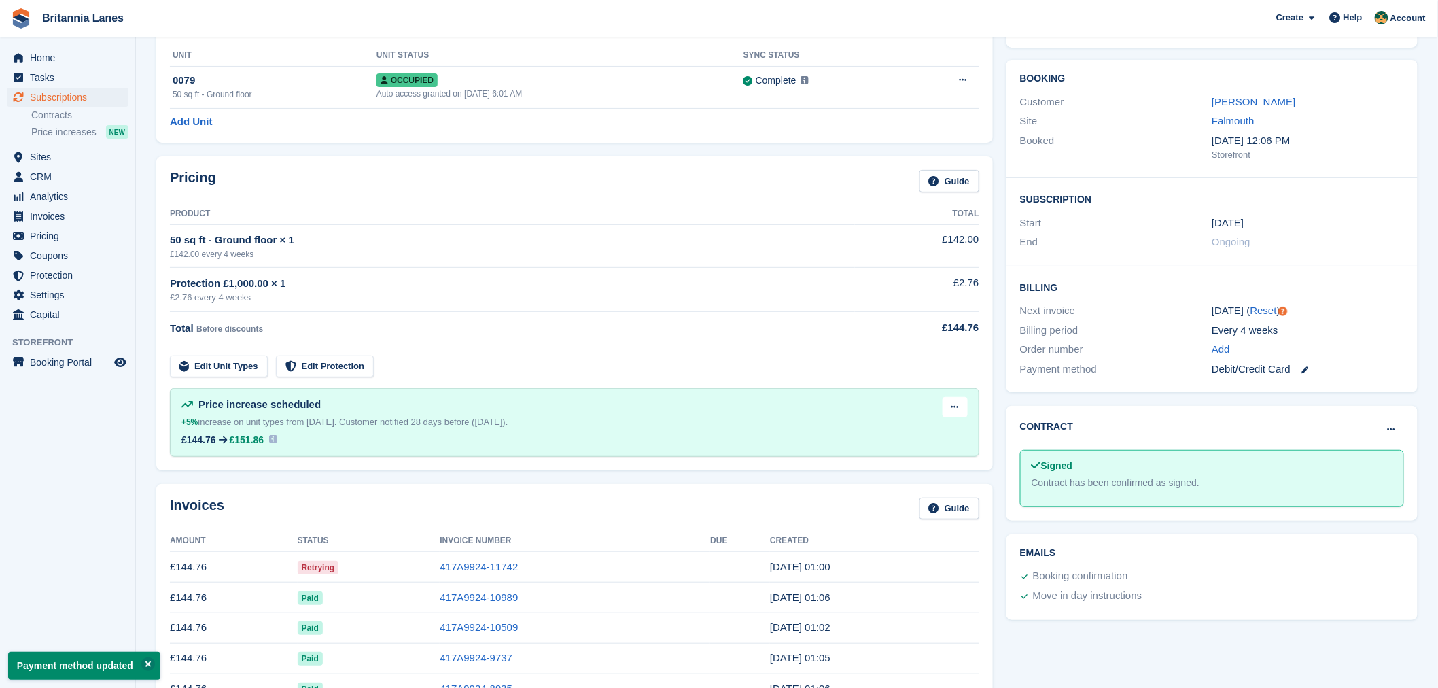
scroll to position [141, 0]
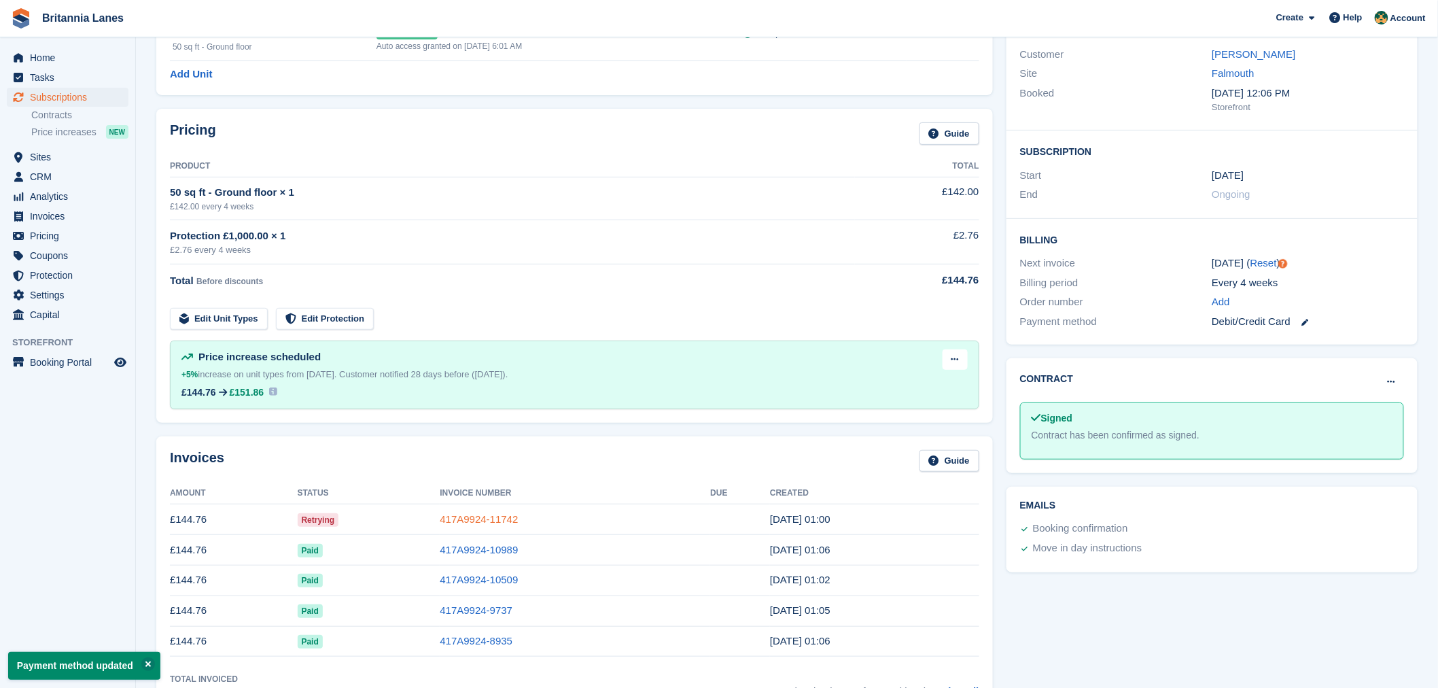
click at [461, 519] on link "417A9924-11742" at bounding box center [479, 519] width 78 height 12
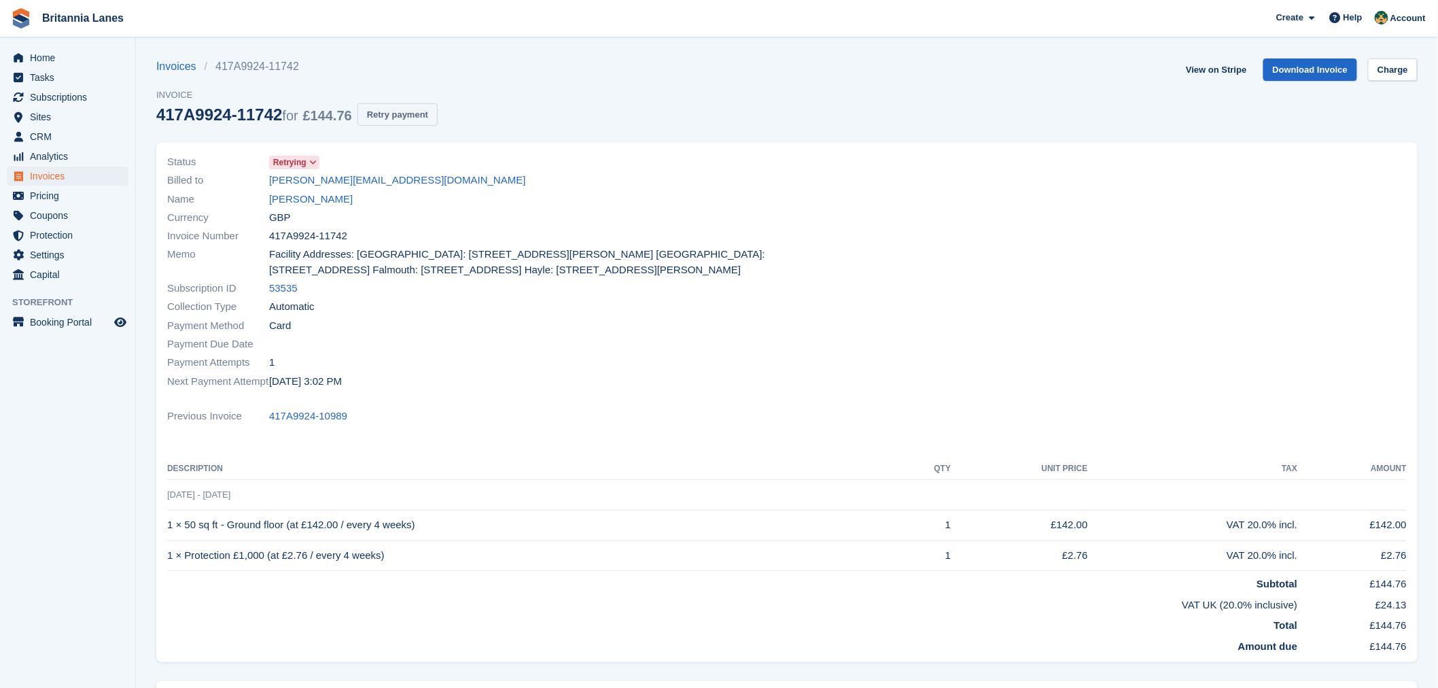
click at [396, 118] on button "Retry payment" at bounding box center [398, 114] width 80 height 22
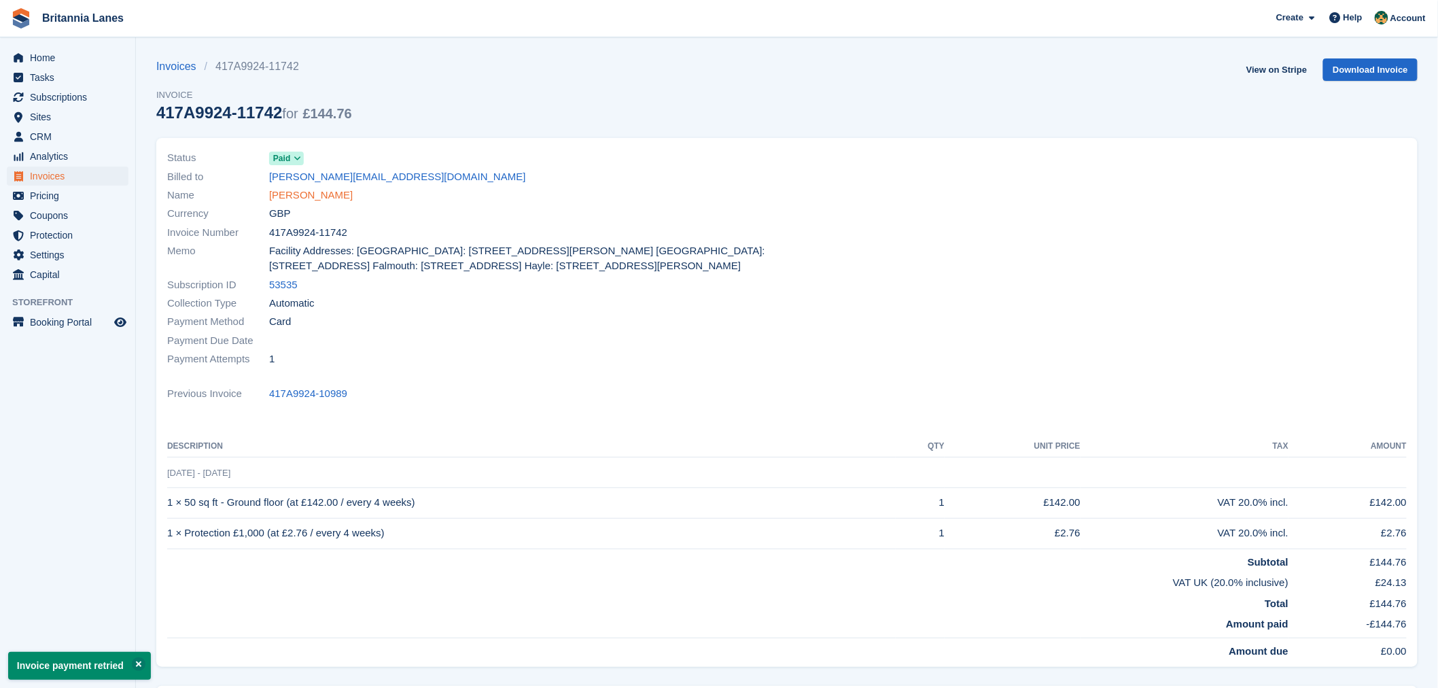
click at [294, 190] on link "Kiera Matthews" at bounding box center [311, 196] width 84 height 16
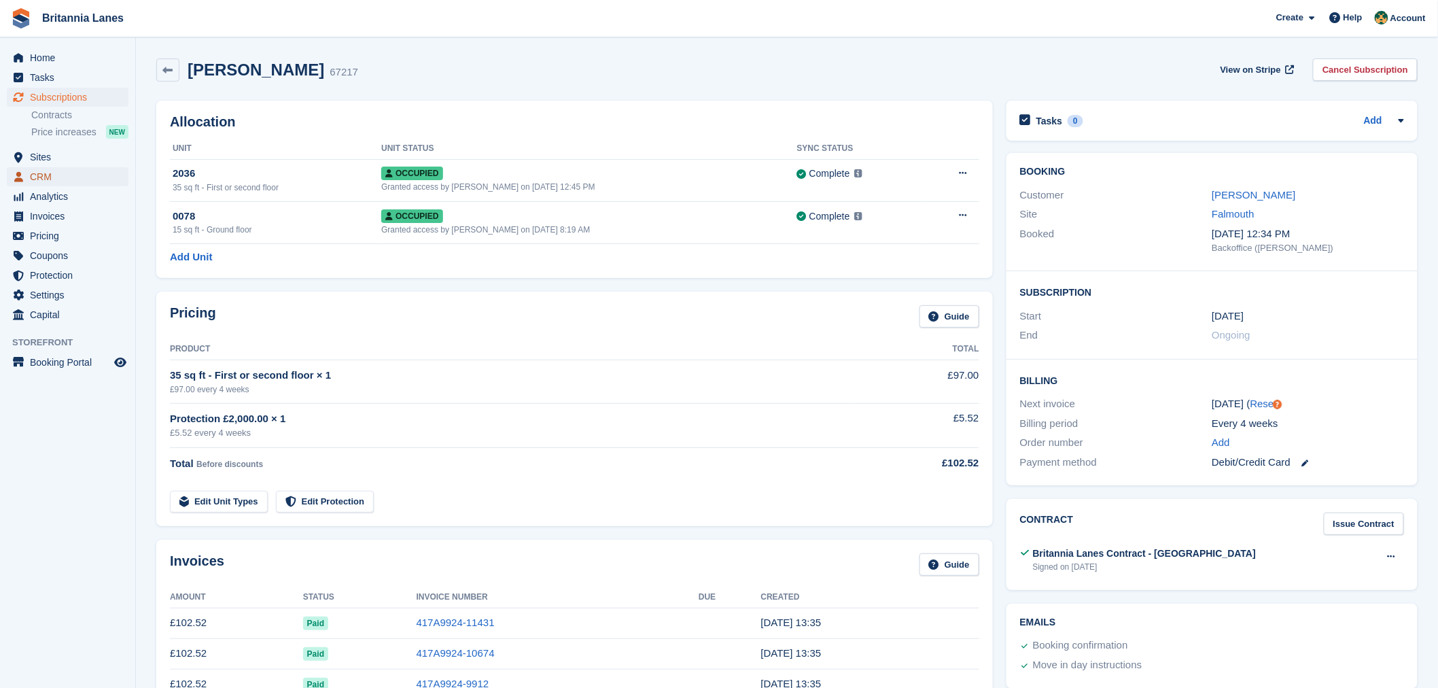
click at [50, 182] on span "CRM" at bounding box center [71, 176] width 82 height 19
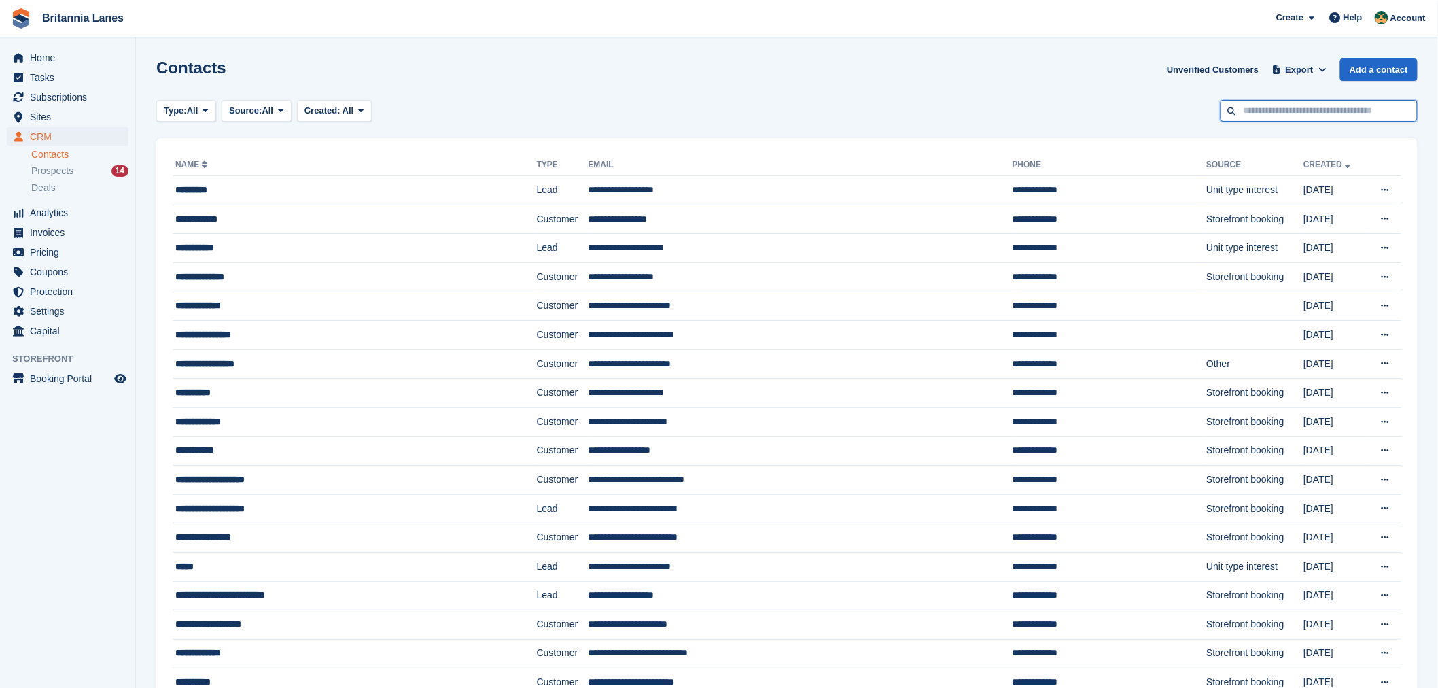
click at [1293, 110] on input "text" at bounding box center [1319, 111] width 197 height 22
type input "**********"
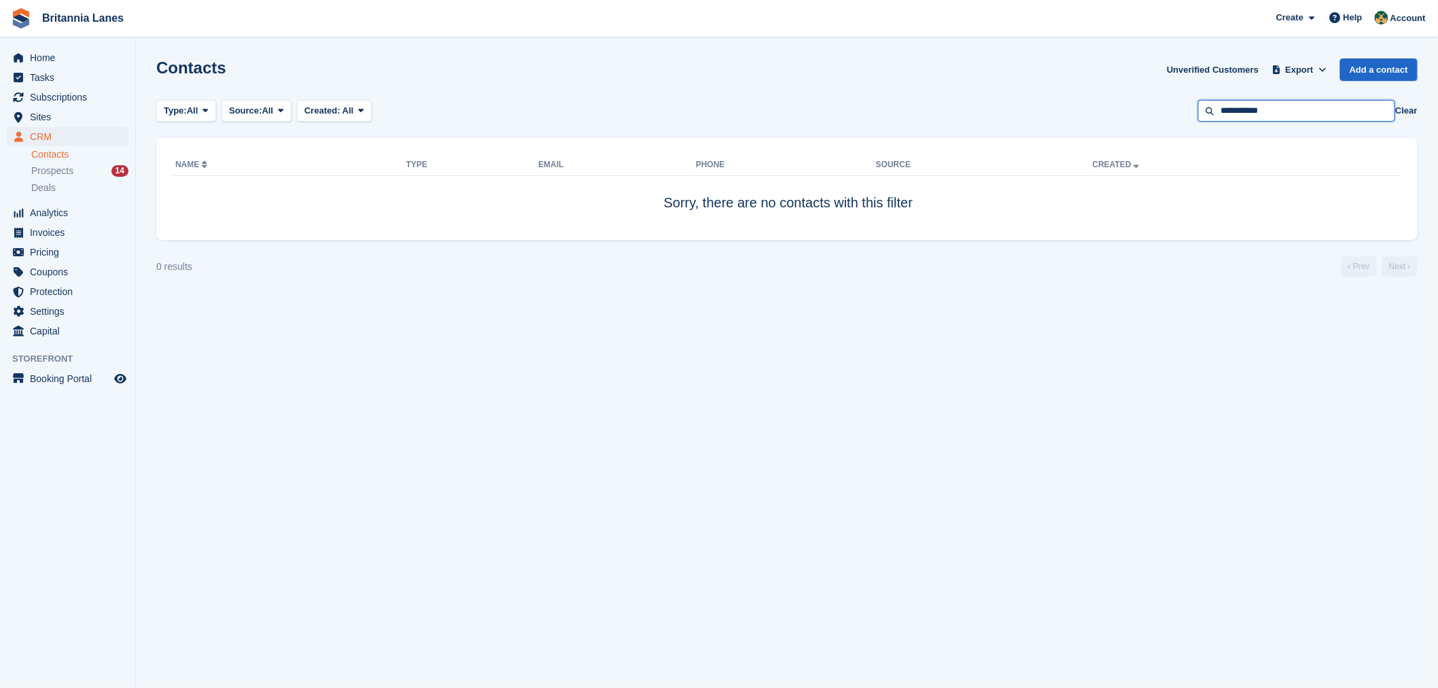
click at [1228, 114] on input "**********" at bounding box center [1296, 111] width 197 height 22
type input "**********"
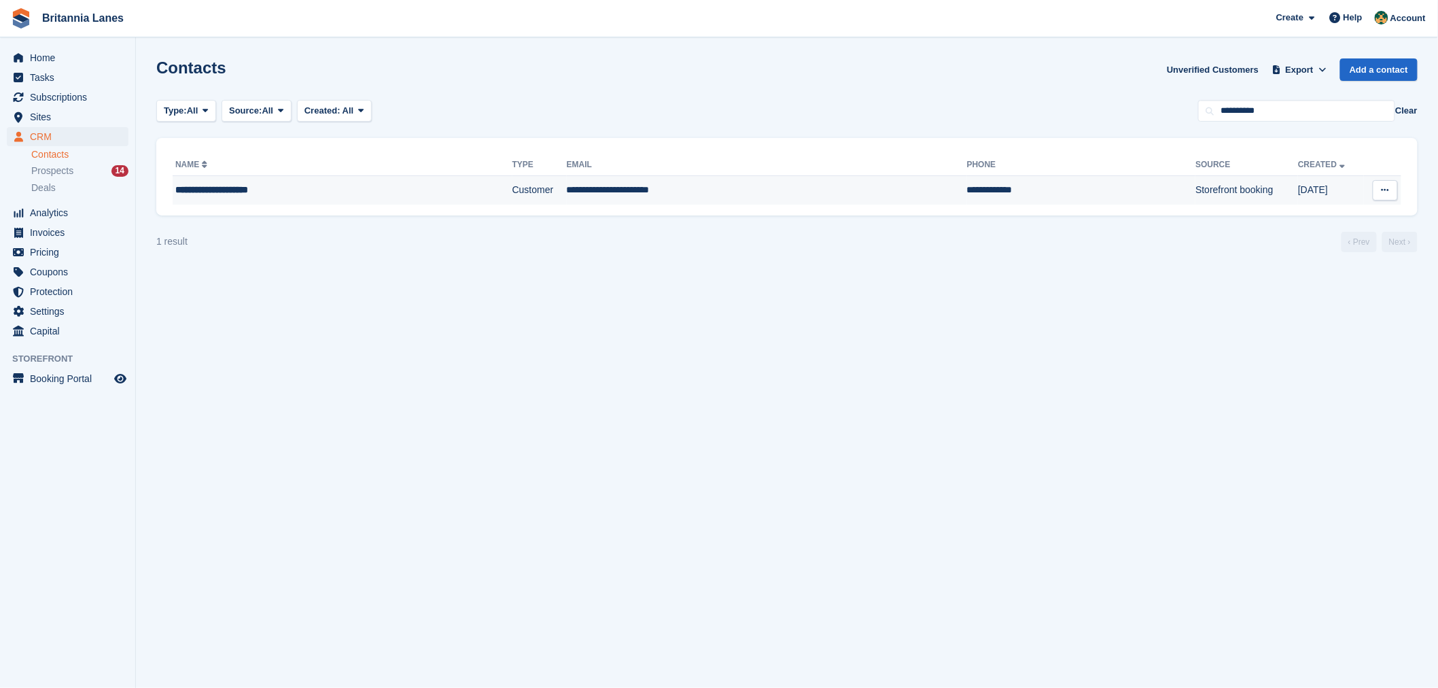
click at [262, 185] on div "**********" at bounding box center [302, 190] width 255 height 14
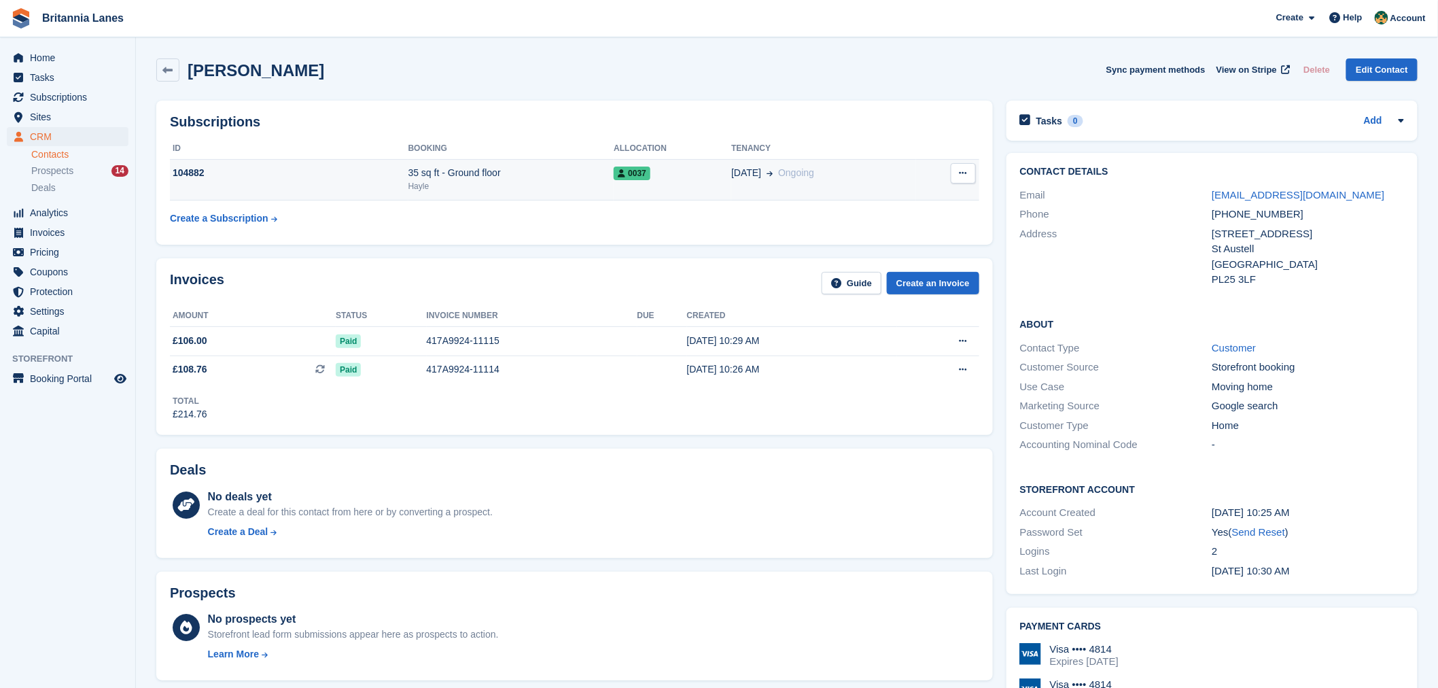
click at [453, 165] on td "35 sq ft - Ground floor Hayle" at bounding box center [512, 179] width 206 height 41
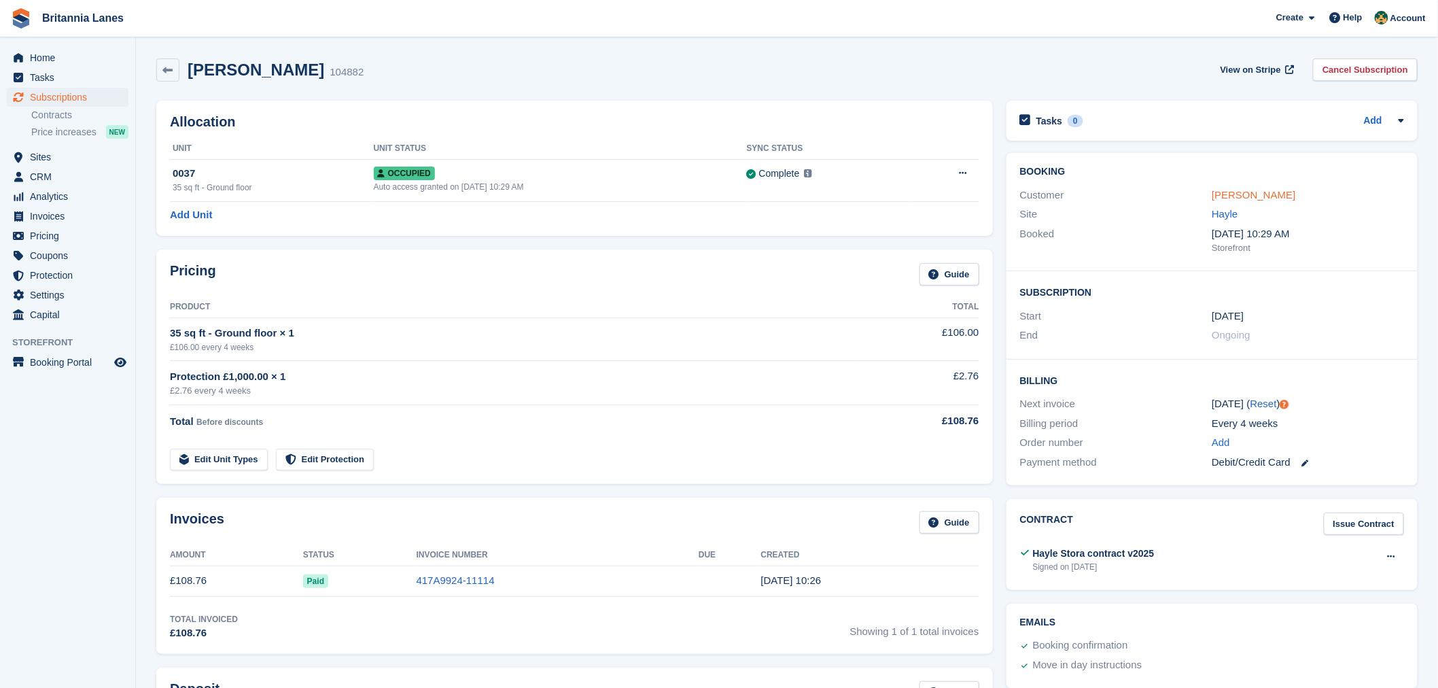
click at [1264, 192] on link "[PERSON_NAME]" at bounding box center [1254, 195] width 84 height 12
